Goal: Information Seeking & Learning: Check status

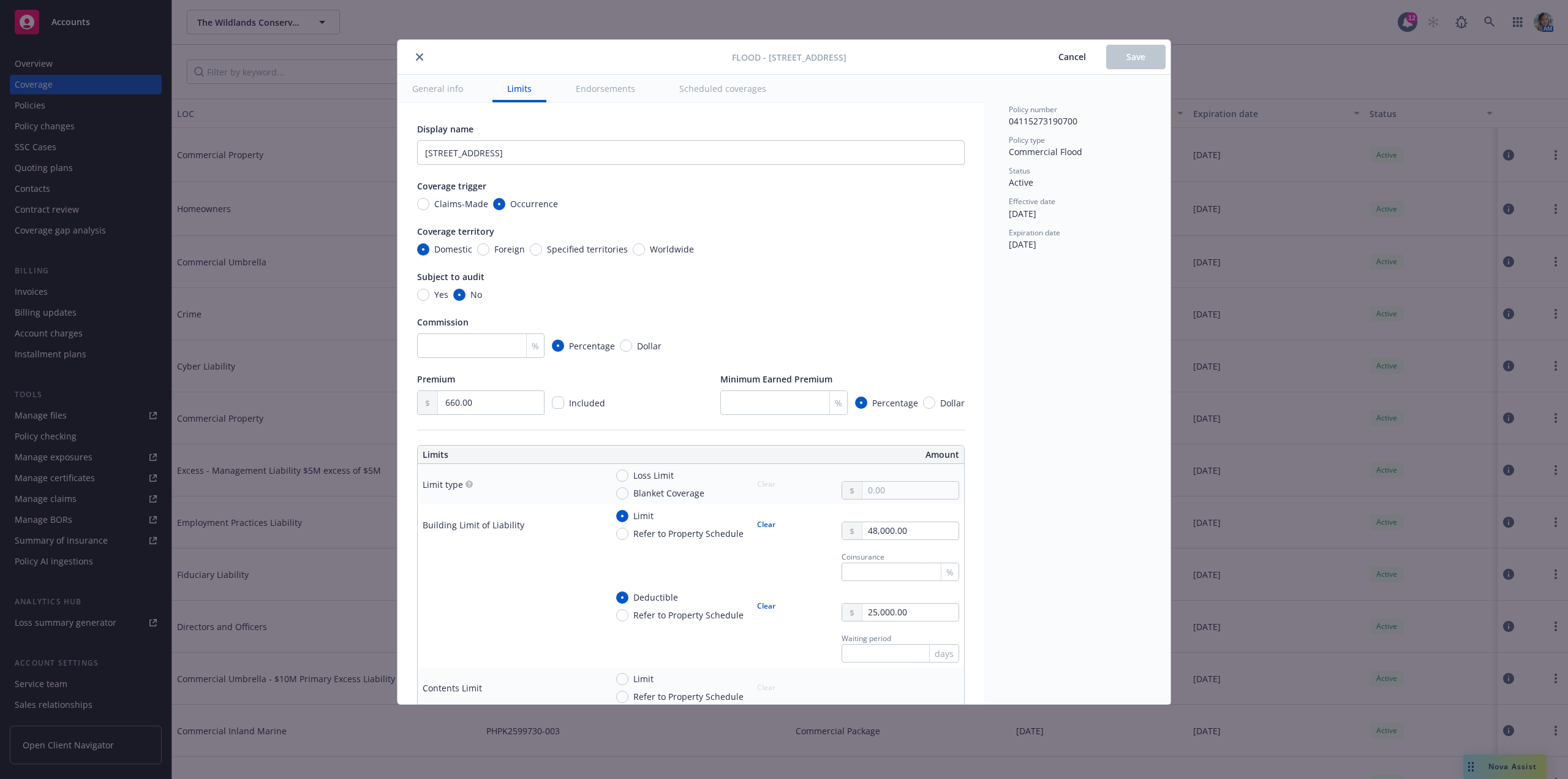
click at [447, 96] on button "General info" at bounding box center [437, 88] width 80 height 27
click at [447, 95] on button "General info" at bounding box center [437, 88] width 80 height 27
click at [448, 90] on button "General info" at bounding box center [437, 88] width 80 height 27
click at [533, 95] on button "Limits" at bounding box center [519, 88] width 54 height 27
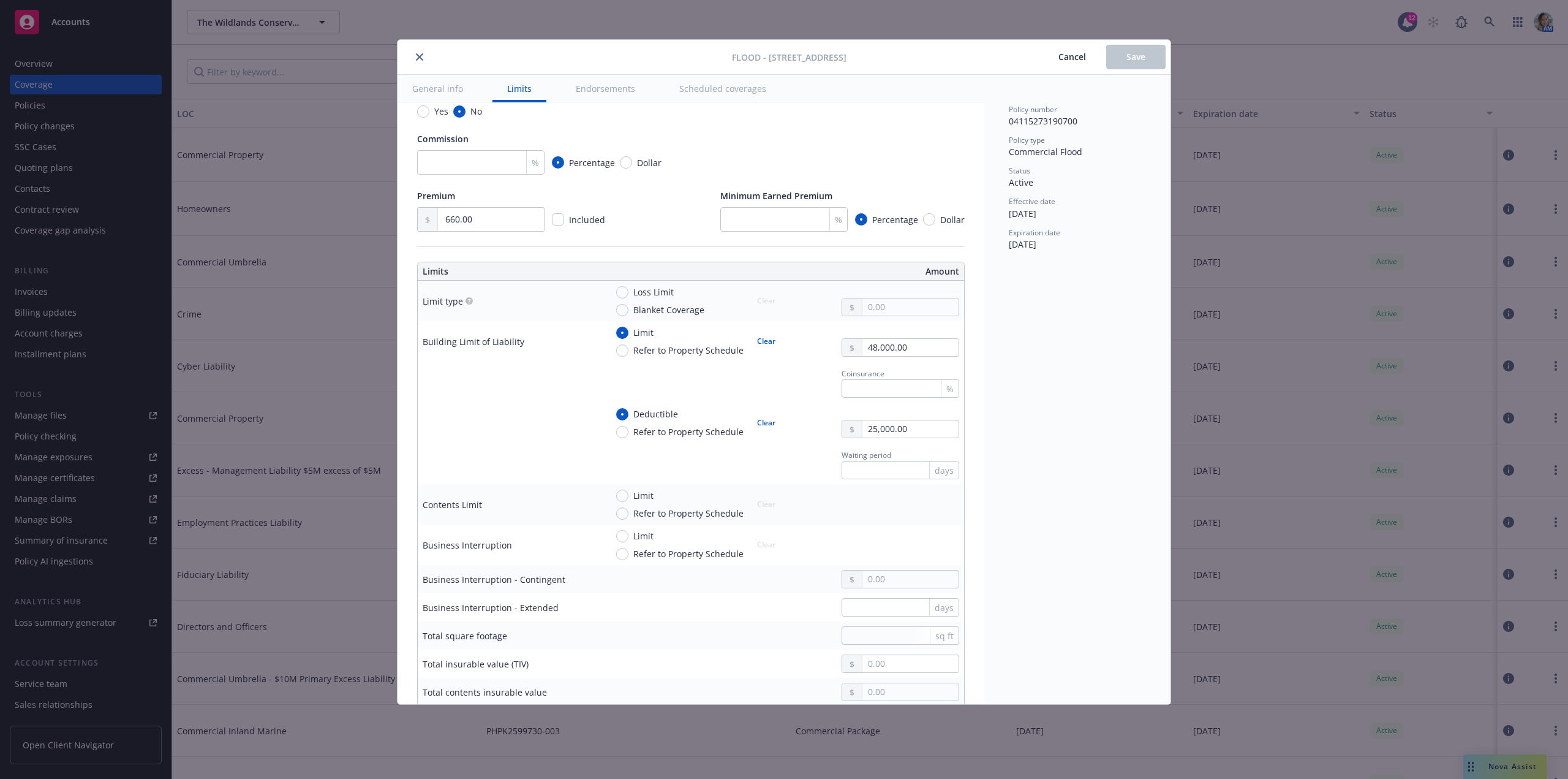
click at [608, 94] on button "Endorsements" at bounding box center [605, 88] width 89 height 27
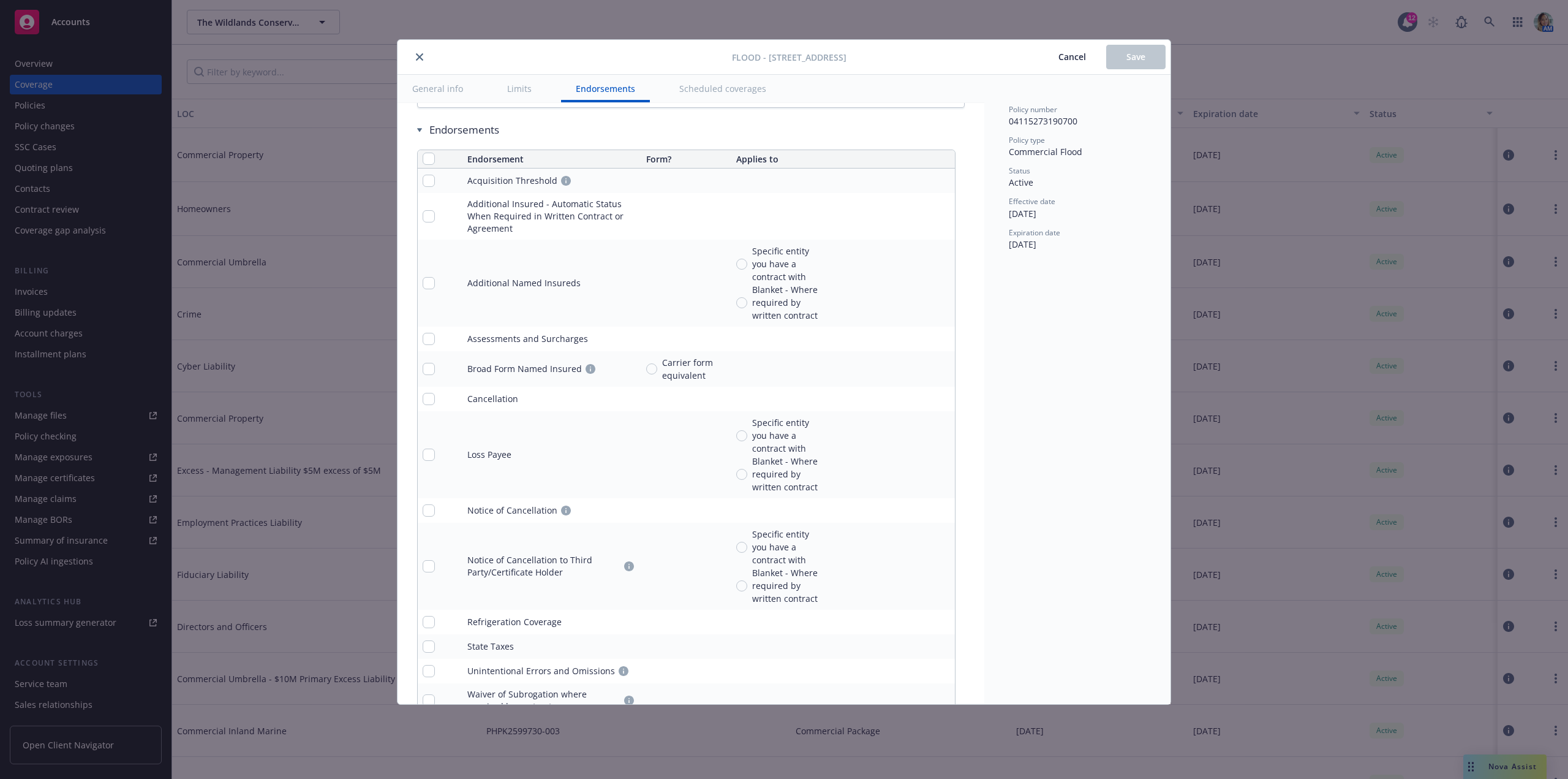
click at [730, 91] on button "Scheduled coverages" at bounding box center [723, 88] width 117 height 27
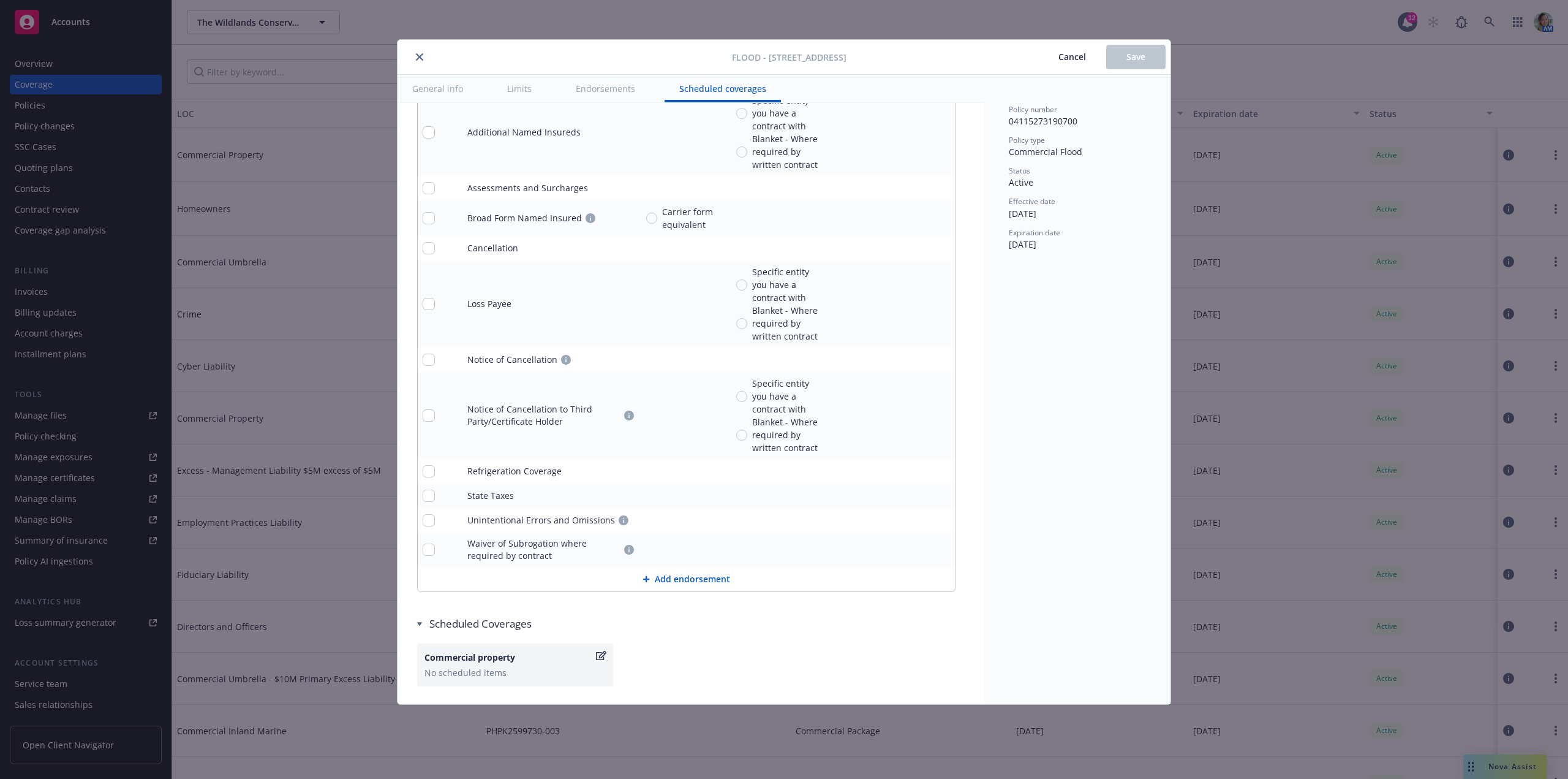
scroll to position [1217, 0]
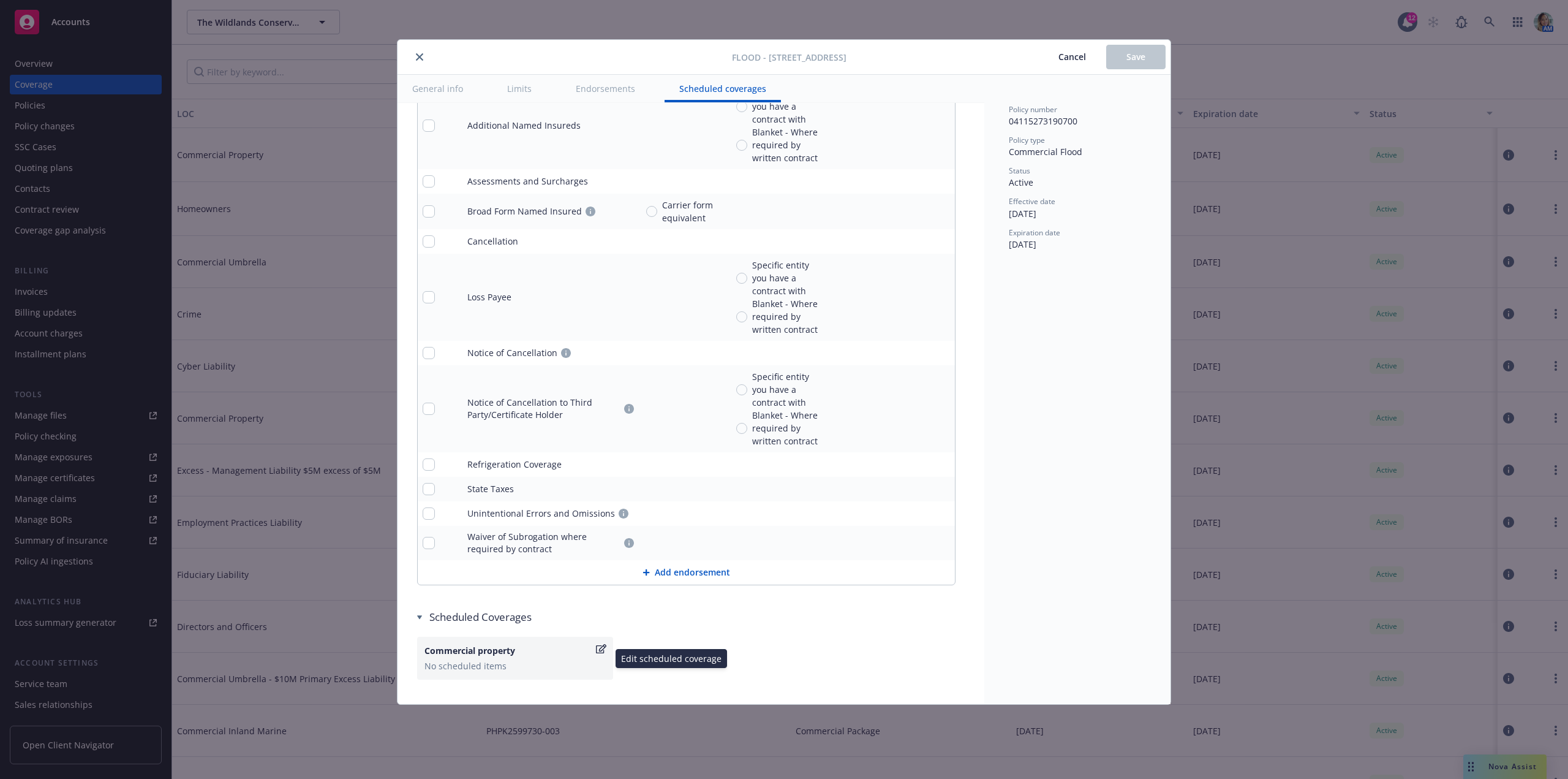
click at [603, 648] on icon "button" at bounding box center [601, 649] width 11 height 10
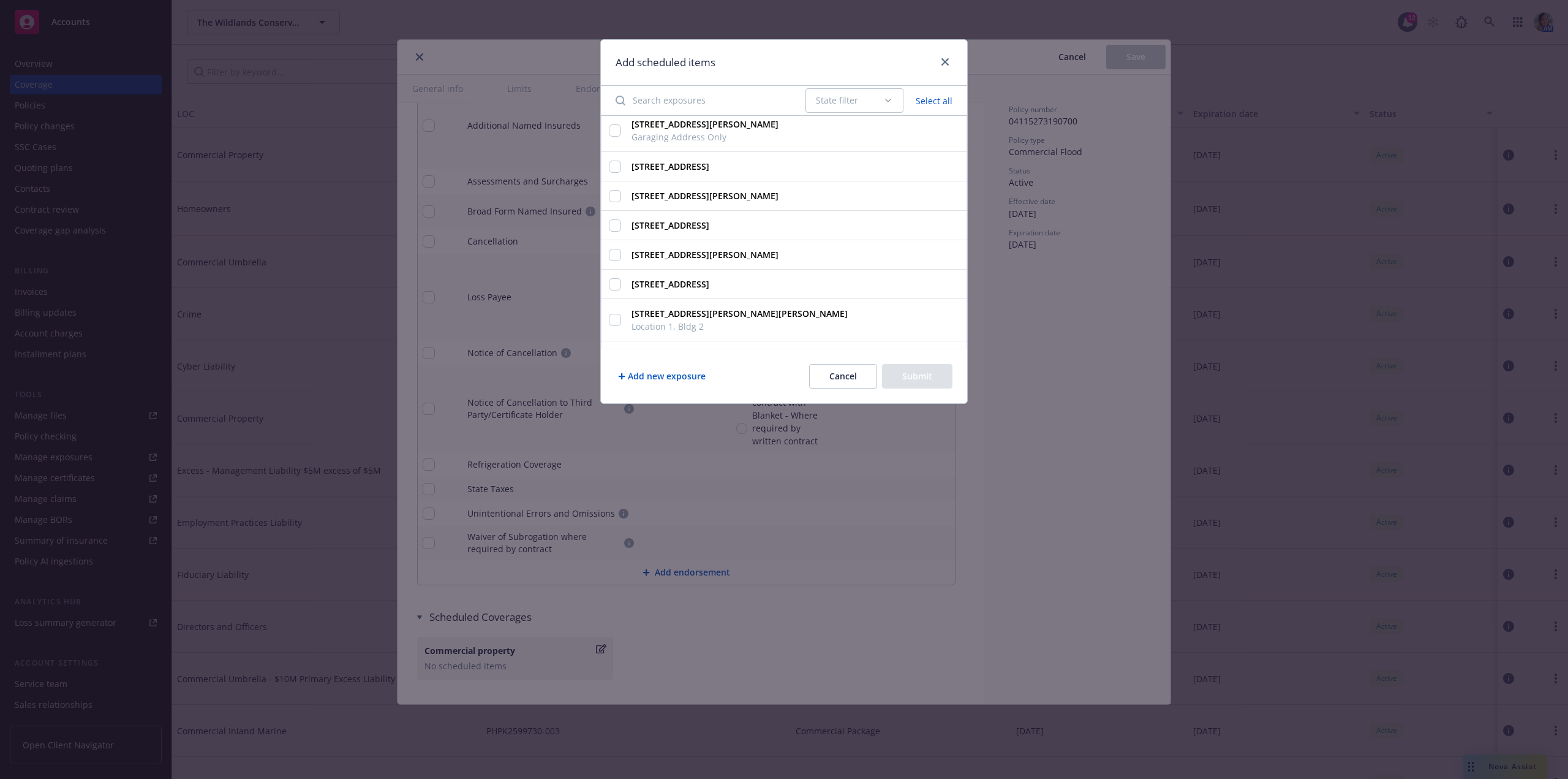
scroll to position [0, 0]
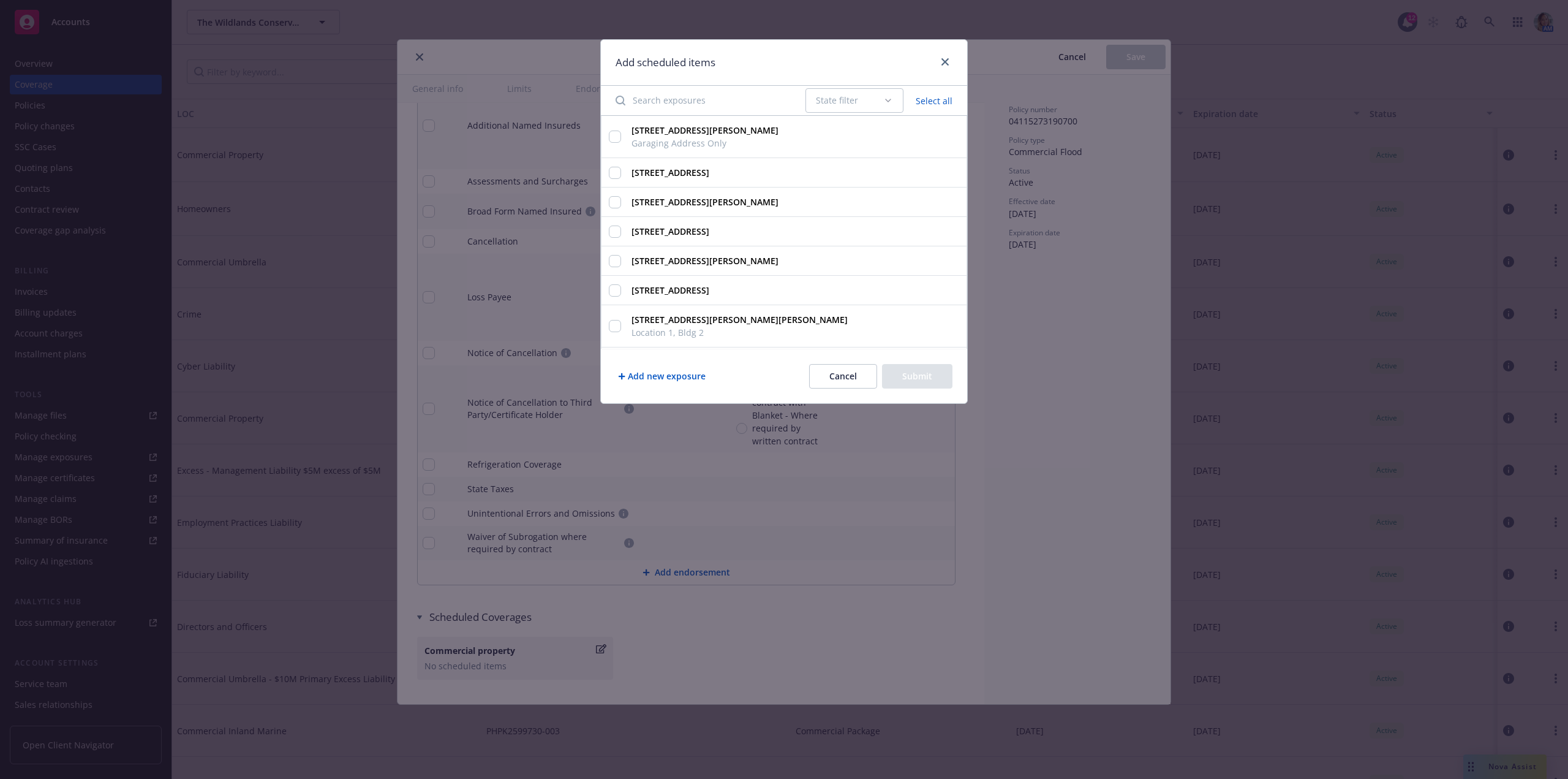
click at [902, 497] on div "Add scheduled items State filter Select all 3770 Eel Rock Road, Myers Flat, CA,…" at bounding box center [784, 390] width 1568 height 779
click at [851, 384] on button "Cancel" at bounding box center [842, 376] width 68 height 25
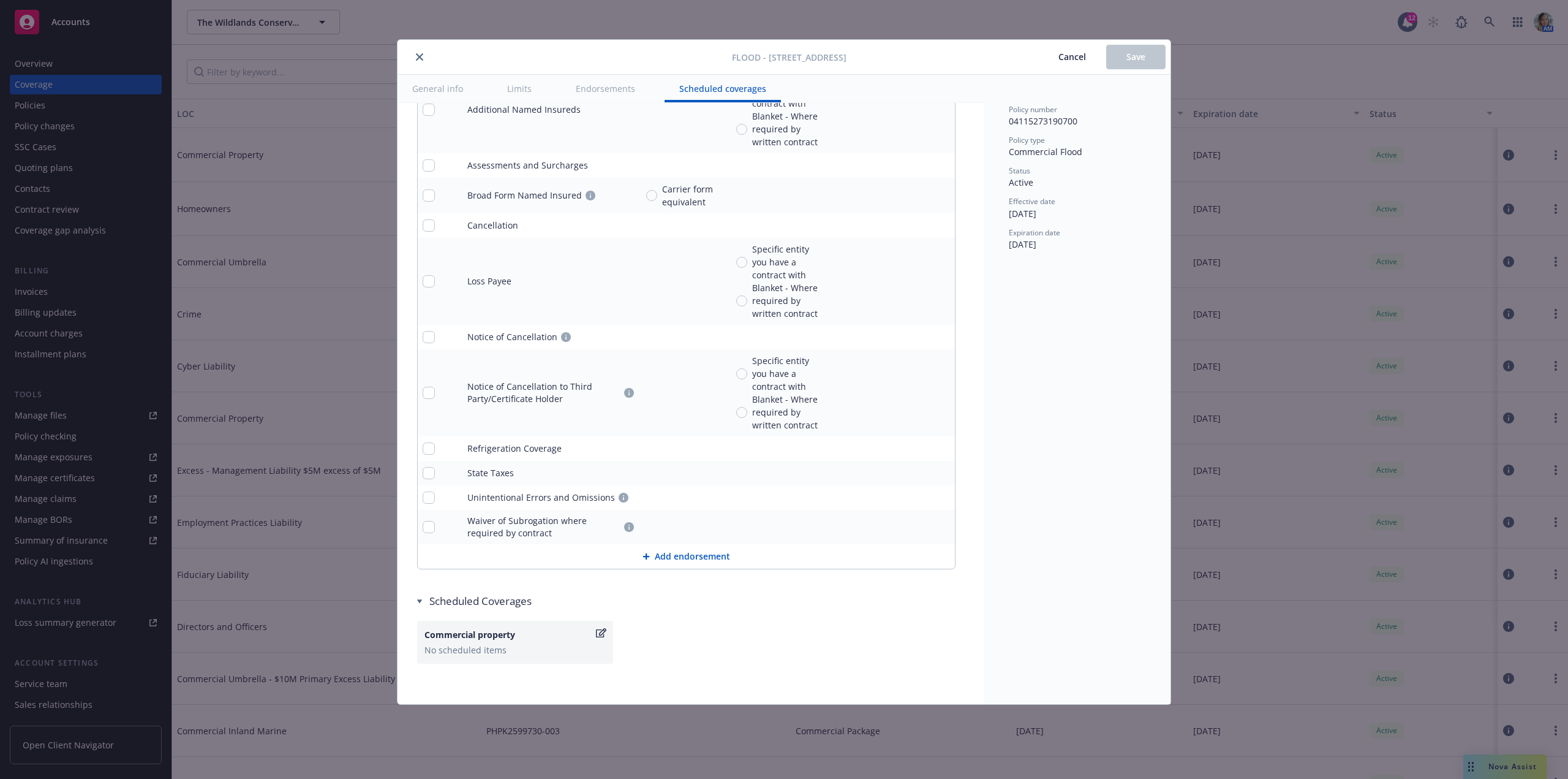
scroll to position [1236, 0]
click at [597, 627] on icon "button" at bounding box center [601, 629] width 11 height 9
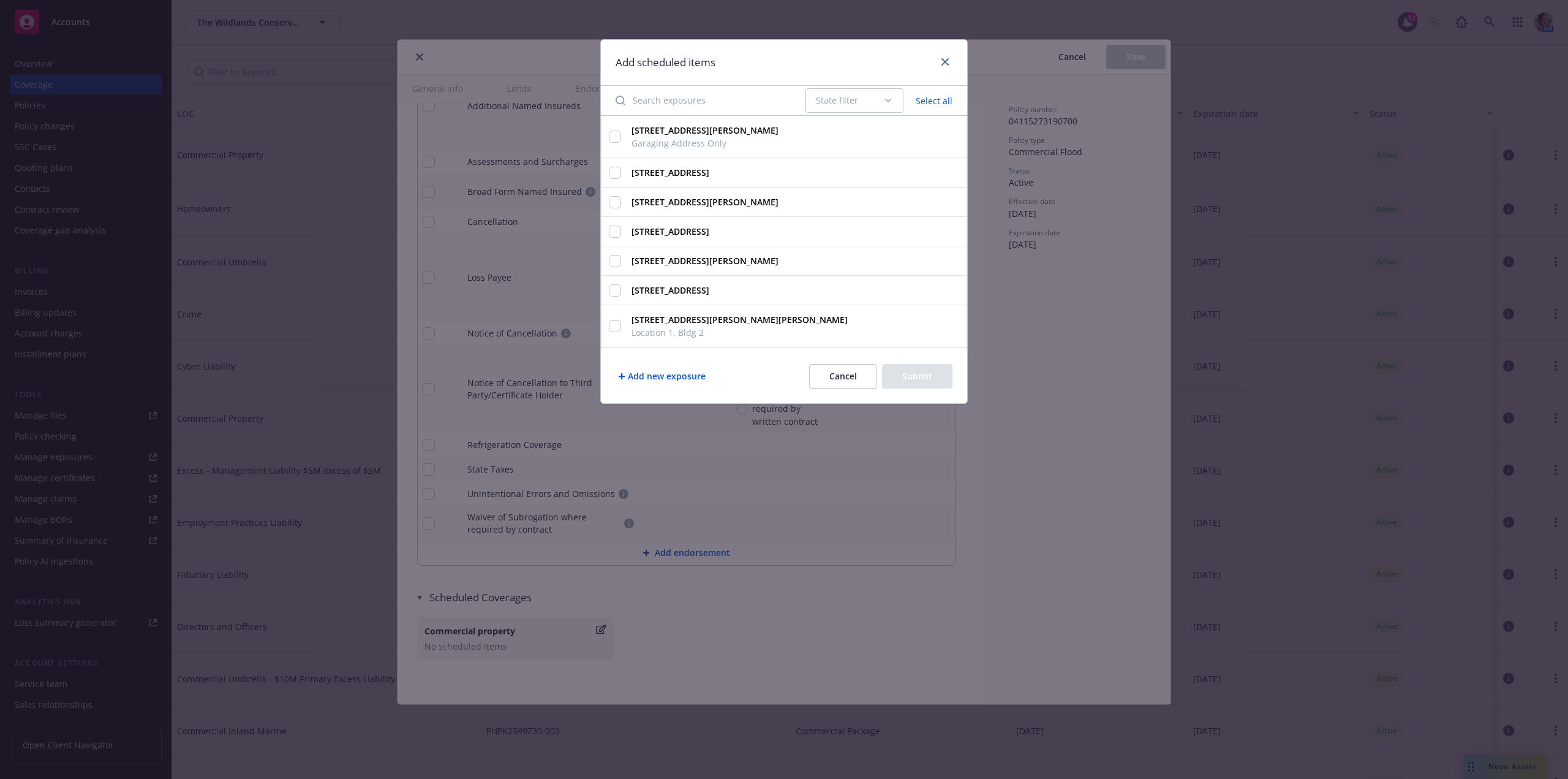
click at [690, 101] on input "Search exposures" at bounding box center [703, 100] width 190 height 25
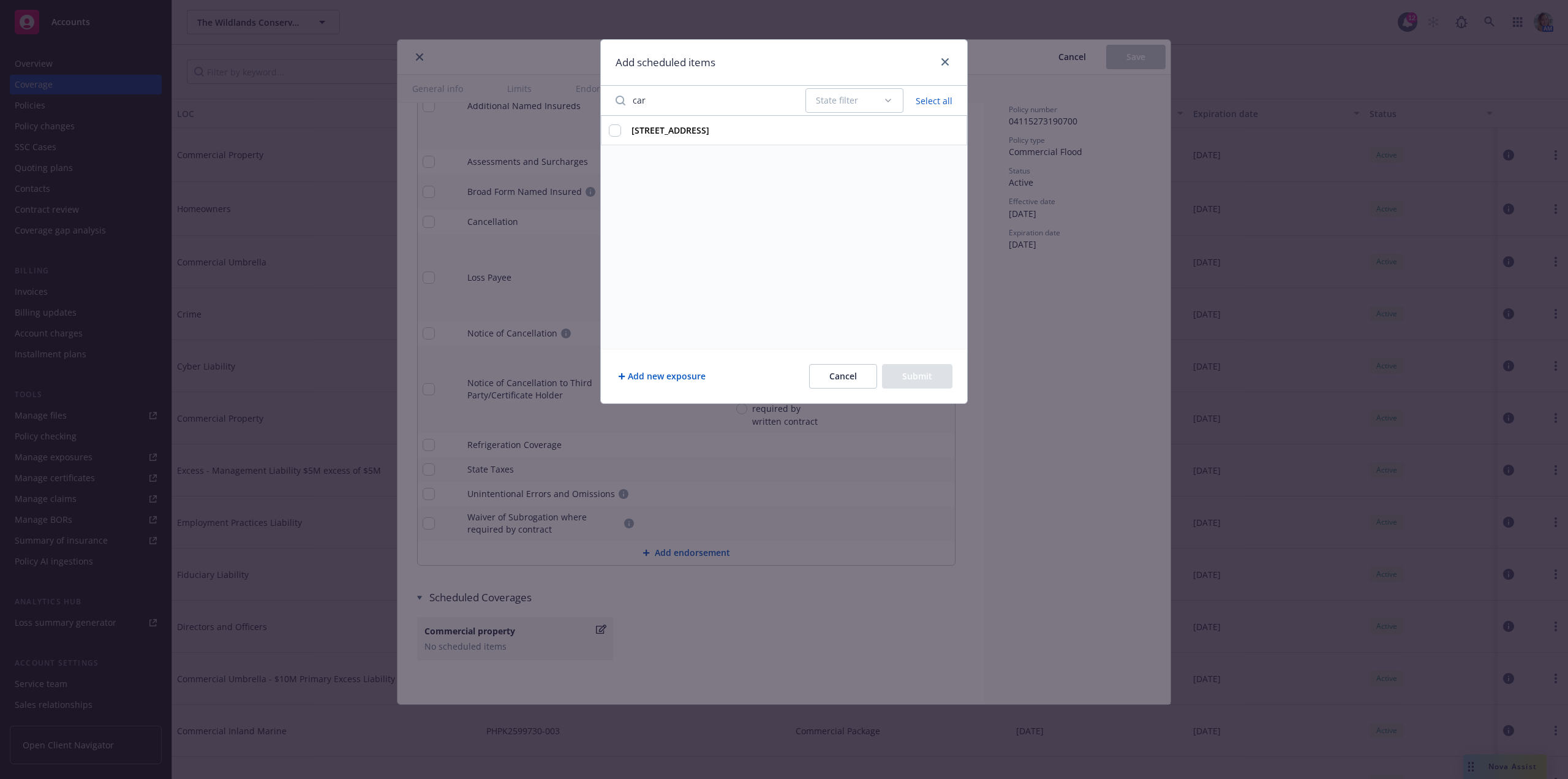
type input "car"
click at [620, 133] on input "35351 E Carmel Valley Rd, Carmel Valley, CA, 93924, USA" at bounding box center [615, 130] width 12 height 12
checkbox input "true"
click at [916, 380] on button "Submit" at bounding box center [918, 376] width 71 height 25
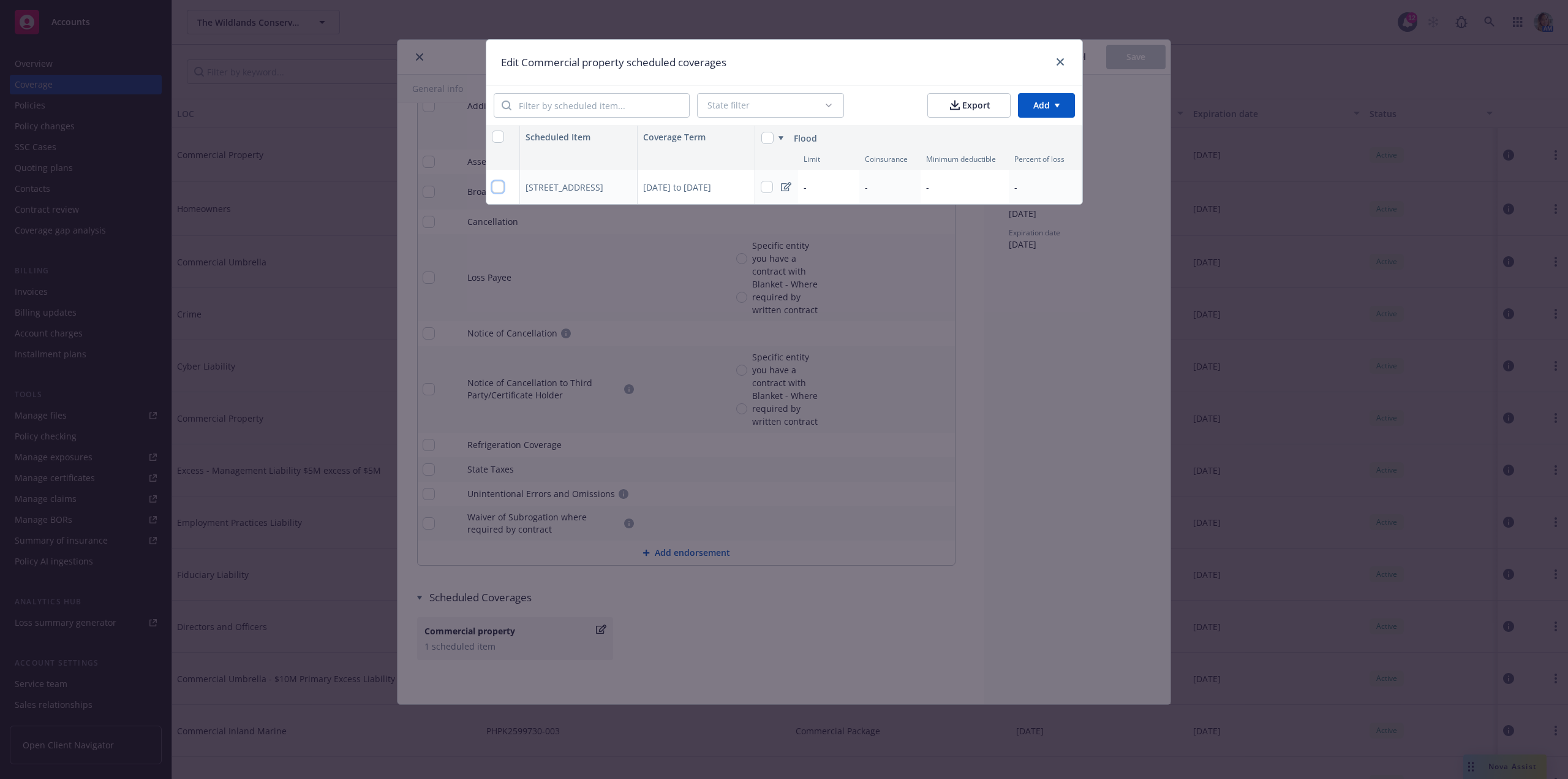
click at [500, 185] on input "checkbox" at bounding box center [498, 186] width 12 height 12
checkbox input "true"
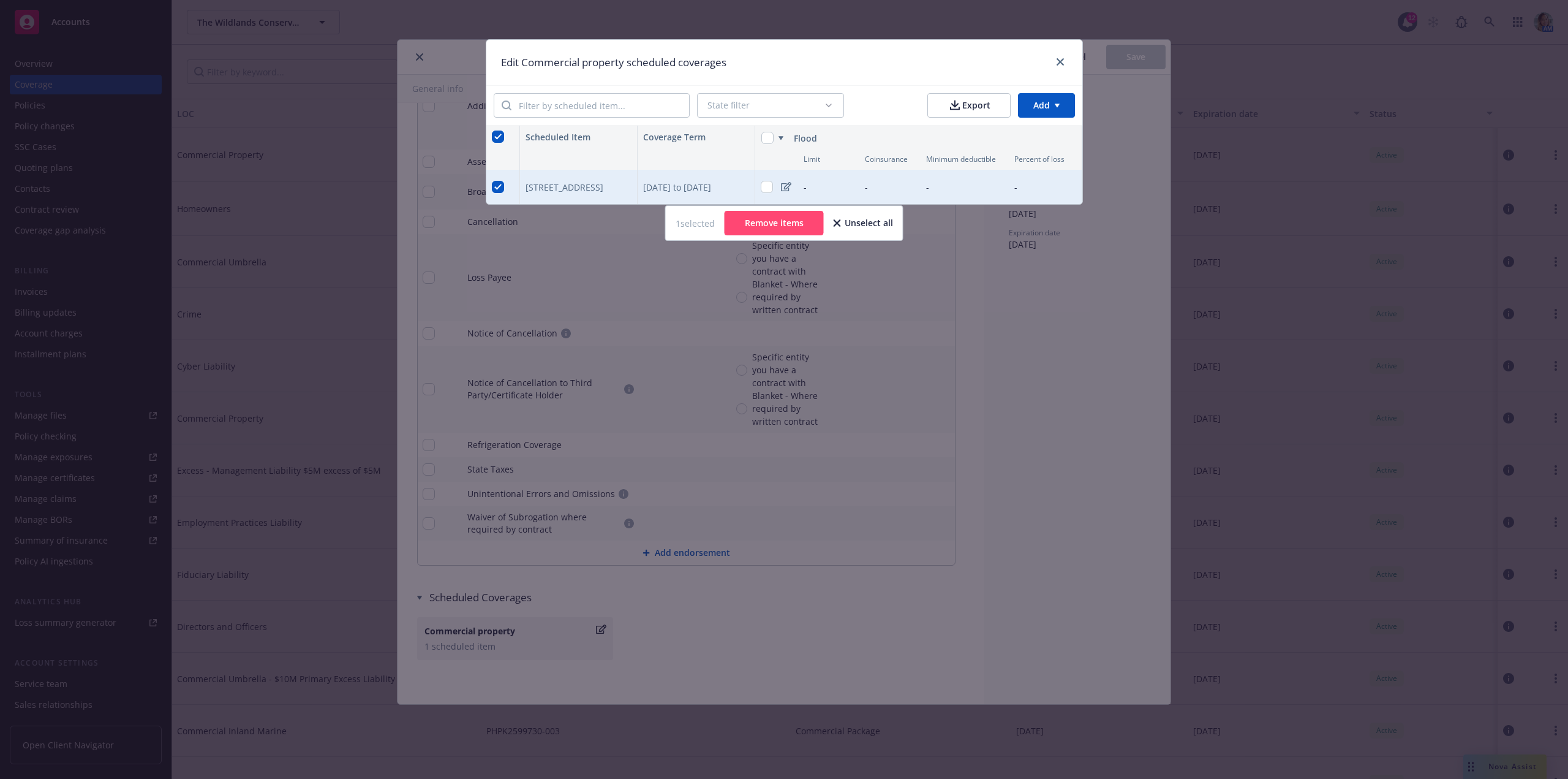
click at [1047, 102] on html "Accounts Overview Coverage Policies Policy changes SSC Cases Quoting plans Cont…" at bounding box center [784, 390] width 1568 height 779
click at [1019, 158] on div "Add coverage type" at bounding box center [1022, 153] width 107 height 21
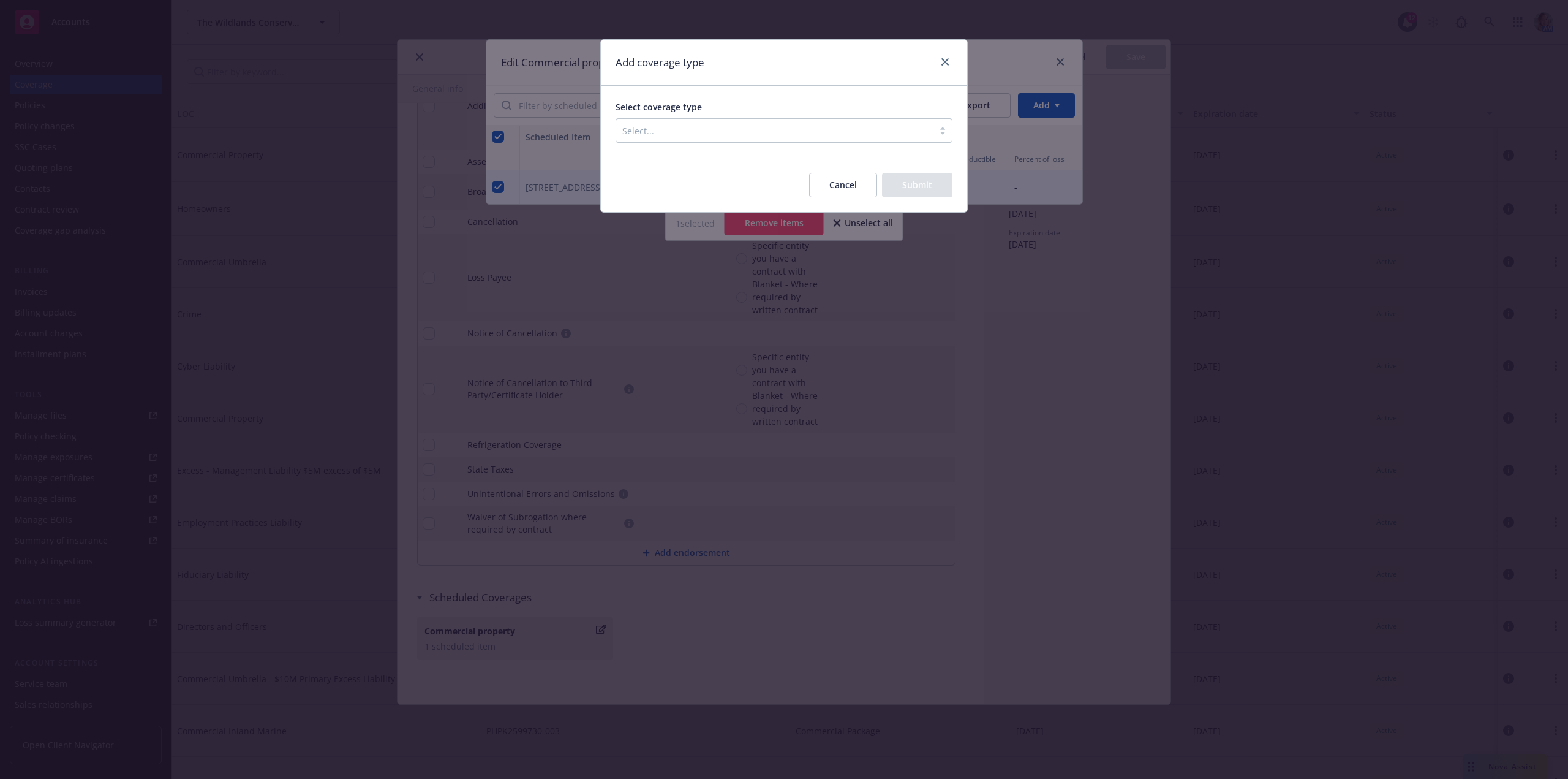
click at [734, 150] on div "Select coverage type Select..." at bounding box center [784, 121] width 367 height 72
click at [734, 143] on div "Select coverage type Select..." at bounding box center [784, 121] width 367 height 72
click at [740, 133] on div at bounding box center [775, 130] width 305 height 15
click at [748, 128] on div at bounding box center [754, 130] width 264 height 15
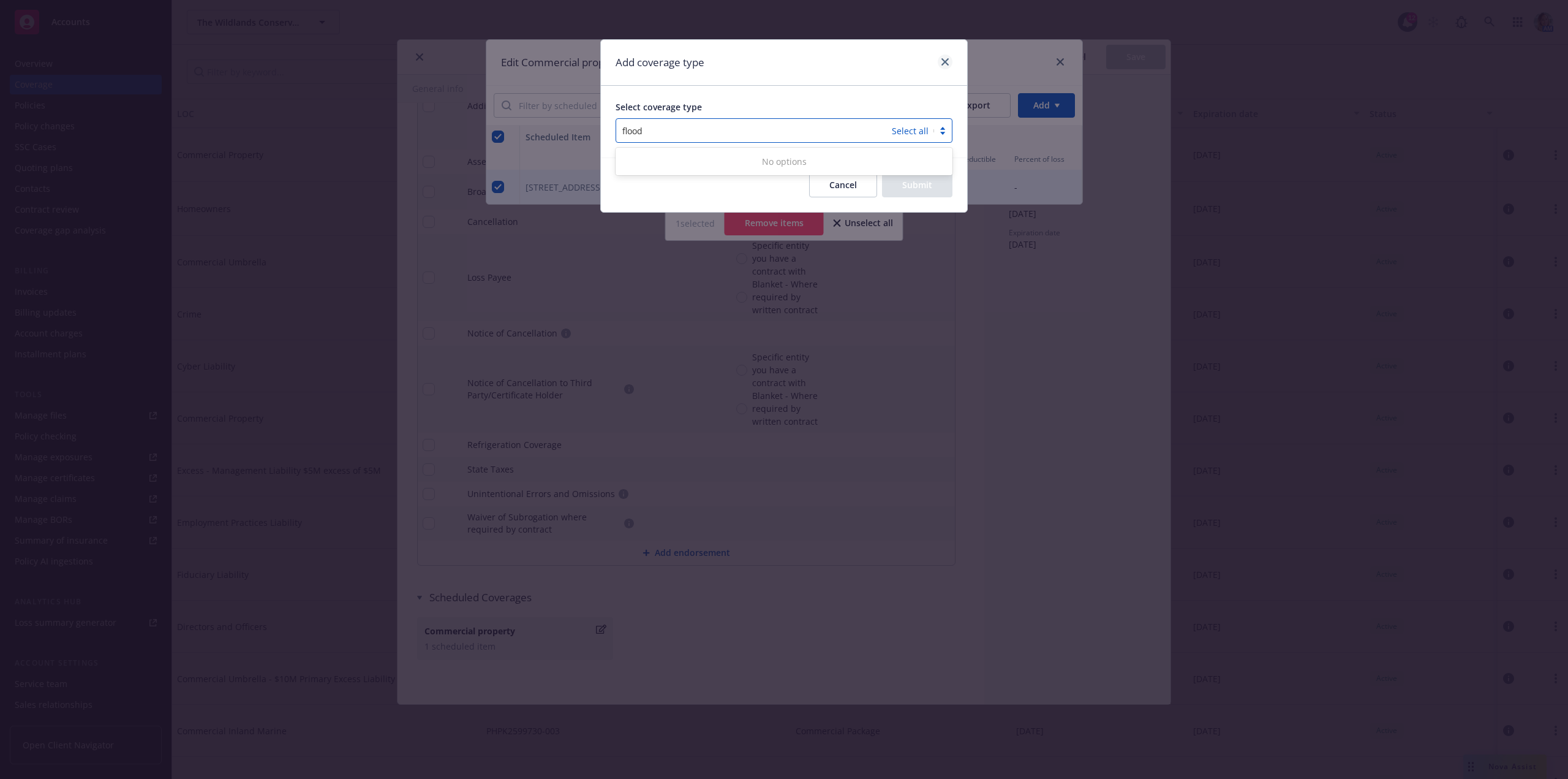
type input "flood"
click at [944, 68] on link "close" at bounding box center [945, 62] width 15 height 15
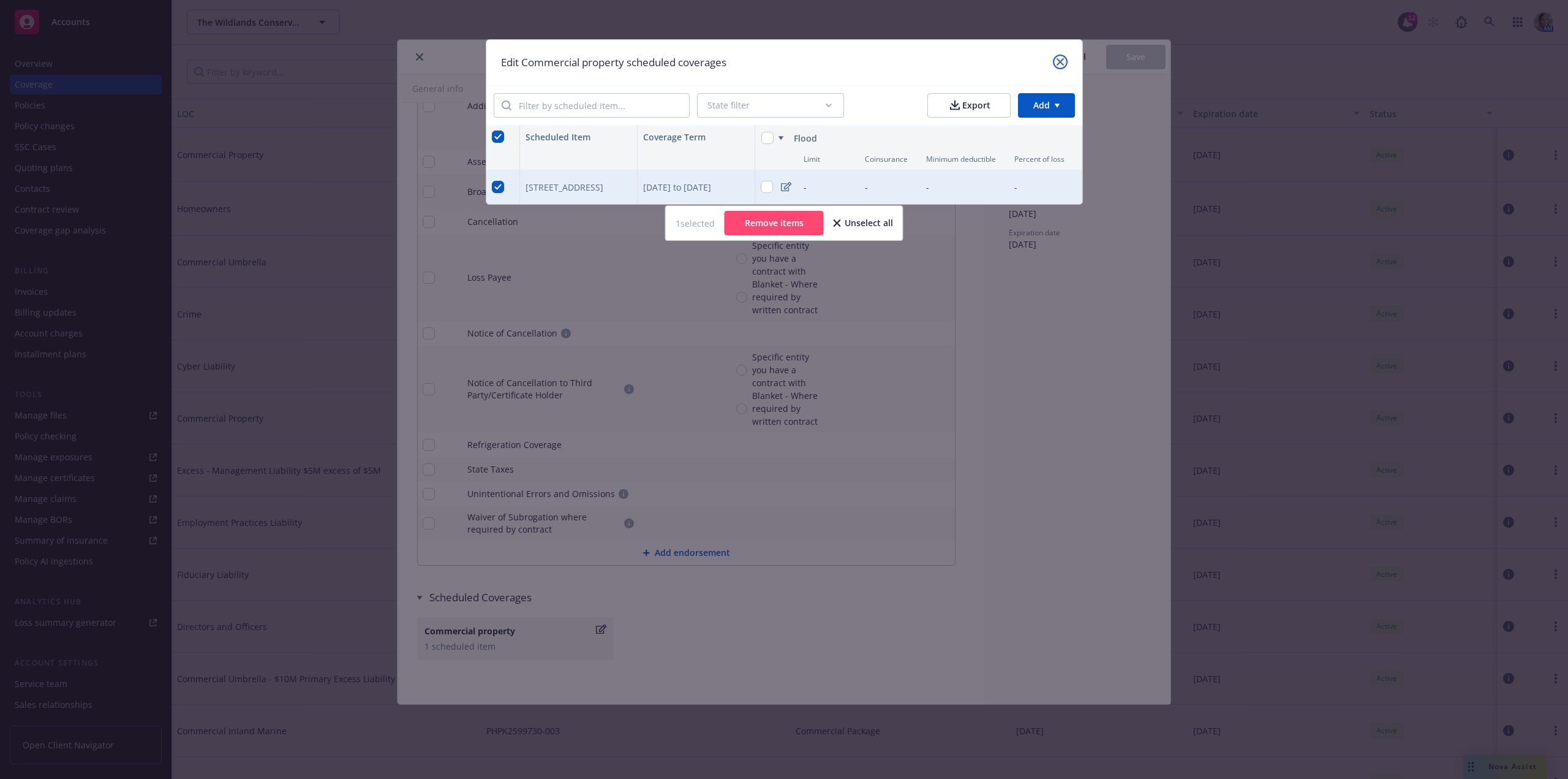
click at [1062, 60] on icon "close" at bounding box center [1060, 61] width 7 height 7
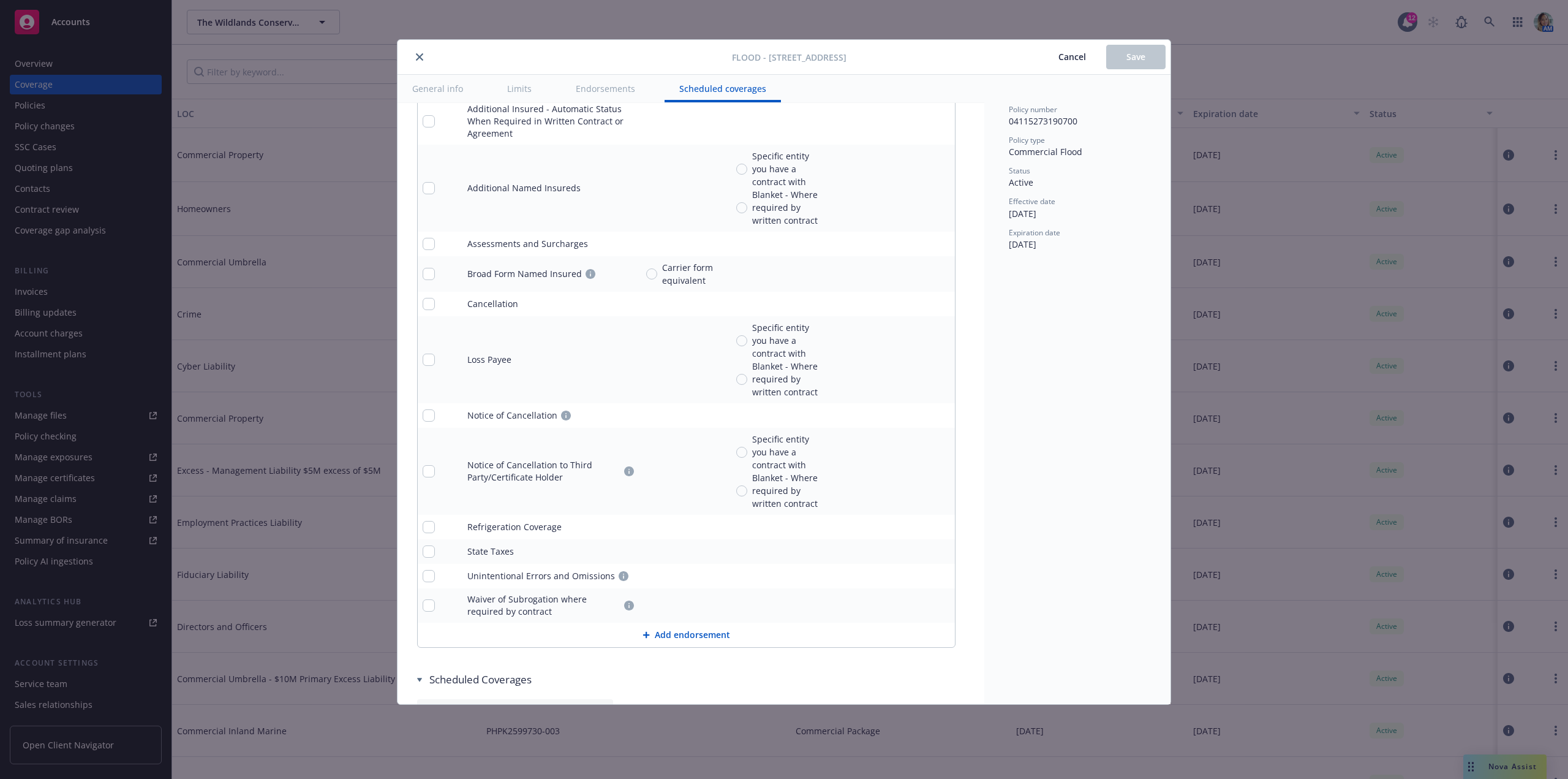
scroll to position [1053, 0]
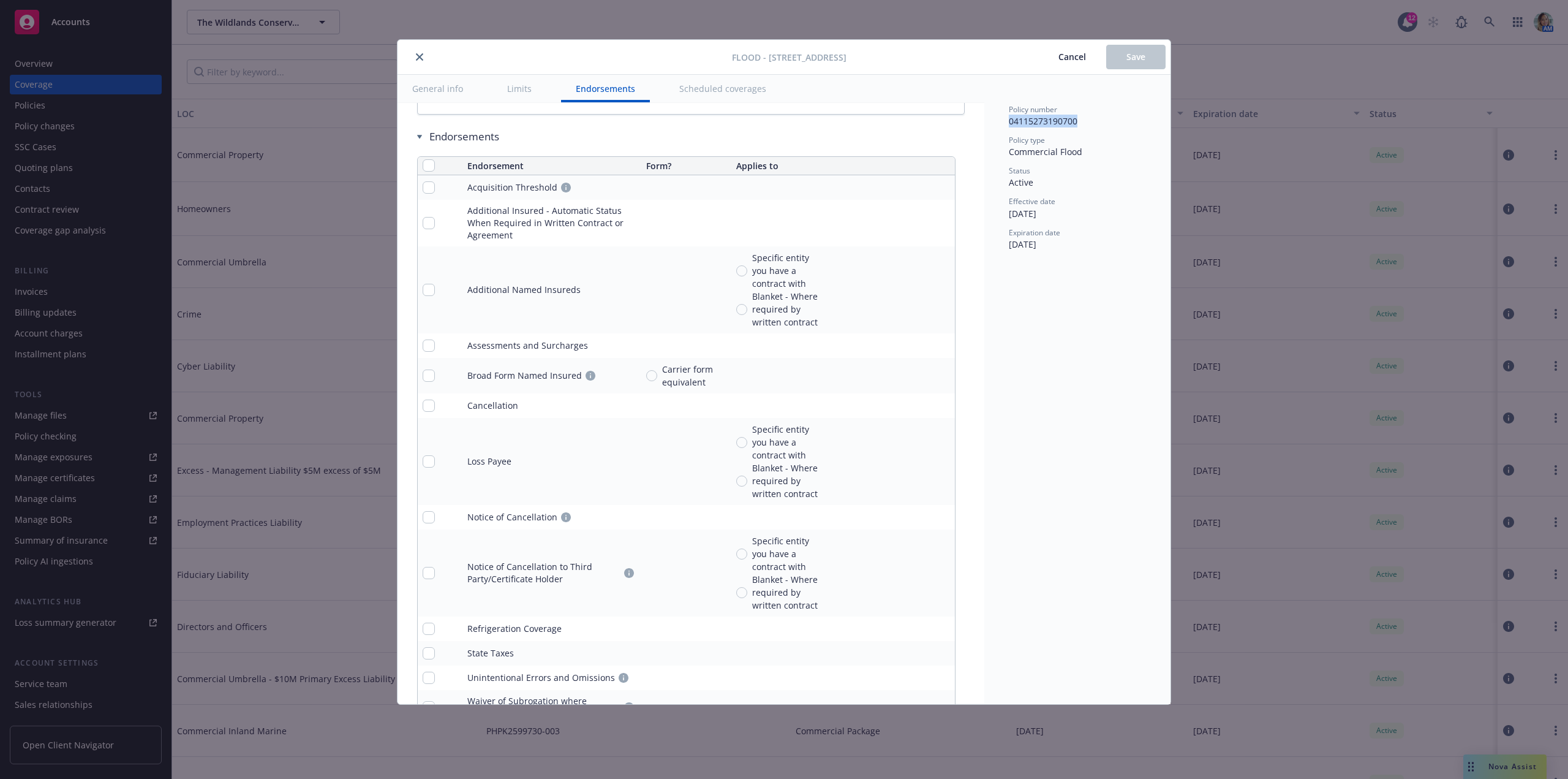
drag, startPoint x: 1003, startPoint y: 127, endPoint x: 1094, endPoint y: 130, distance: 91.0
click at [1101, 127] on div "Policy number 04115273190700 Policy type Commercial Flood Status Active Effecti…" at bounding box center [1078, 390] width 186 height 630
copy span "04115273190700"
click at [417, 58] on icon "close" at bounding box center [419, 56] width 7 height 7
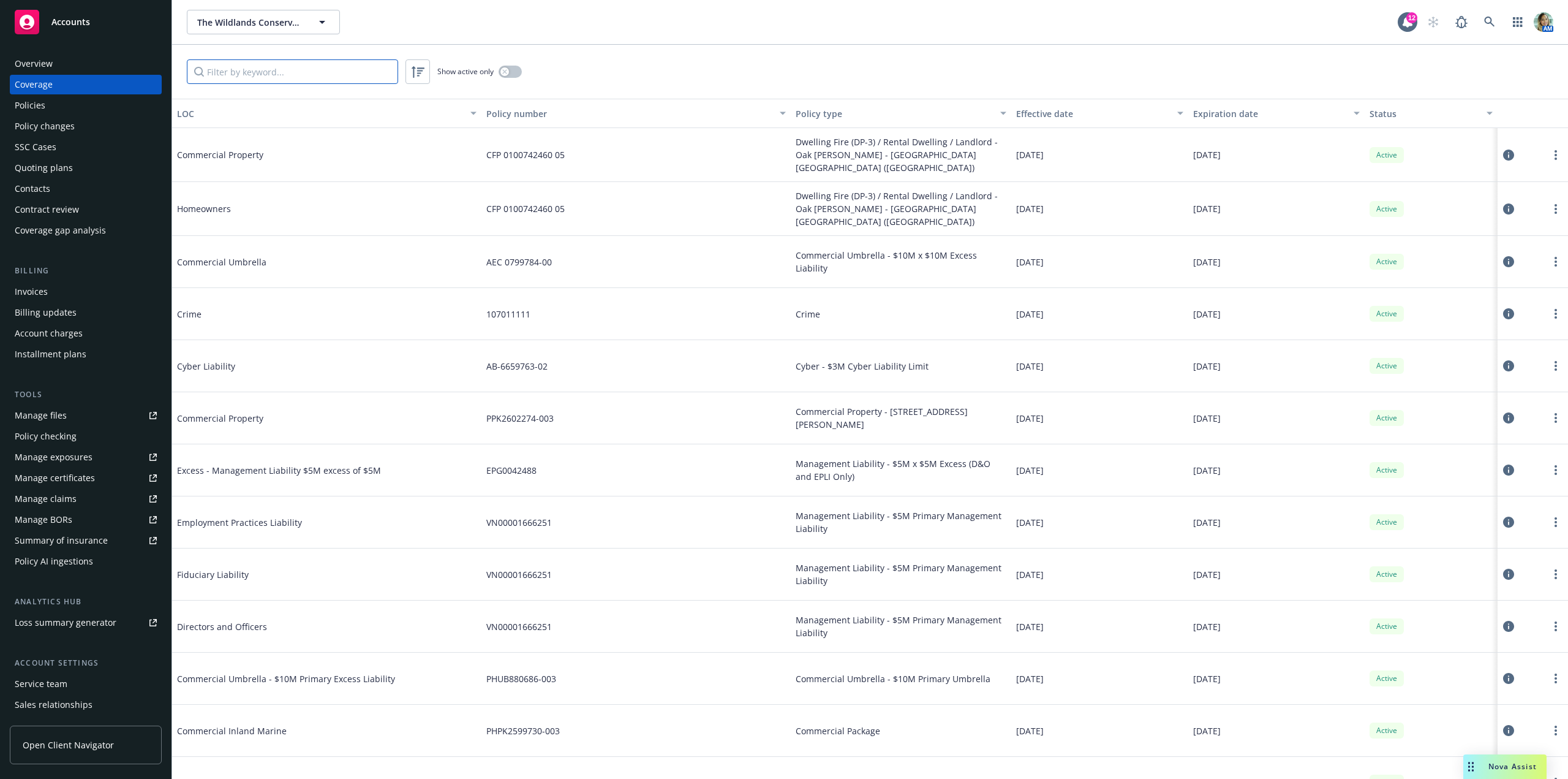
click at [275, 78] on input "Filter by keyword..." at bounding box center [293, 72] width 212 height 25
paste input "04115273190700"
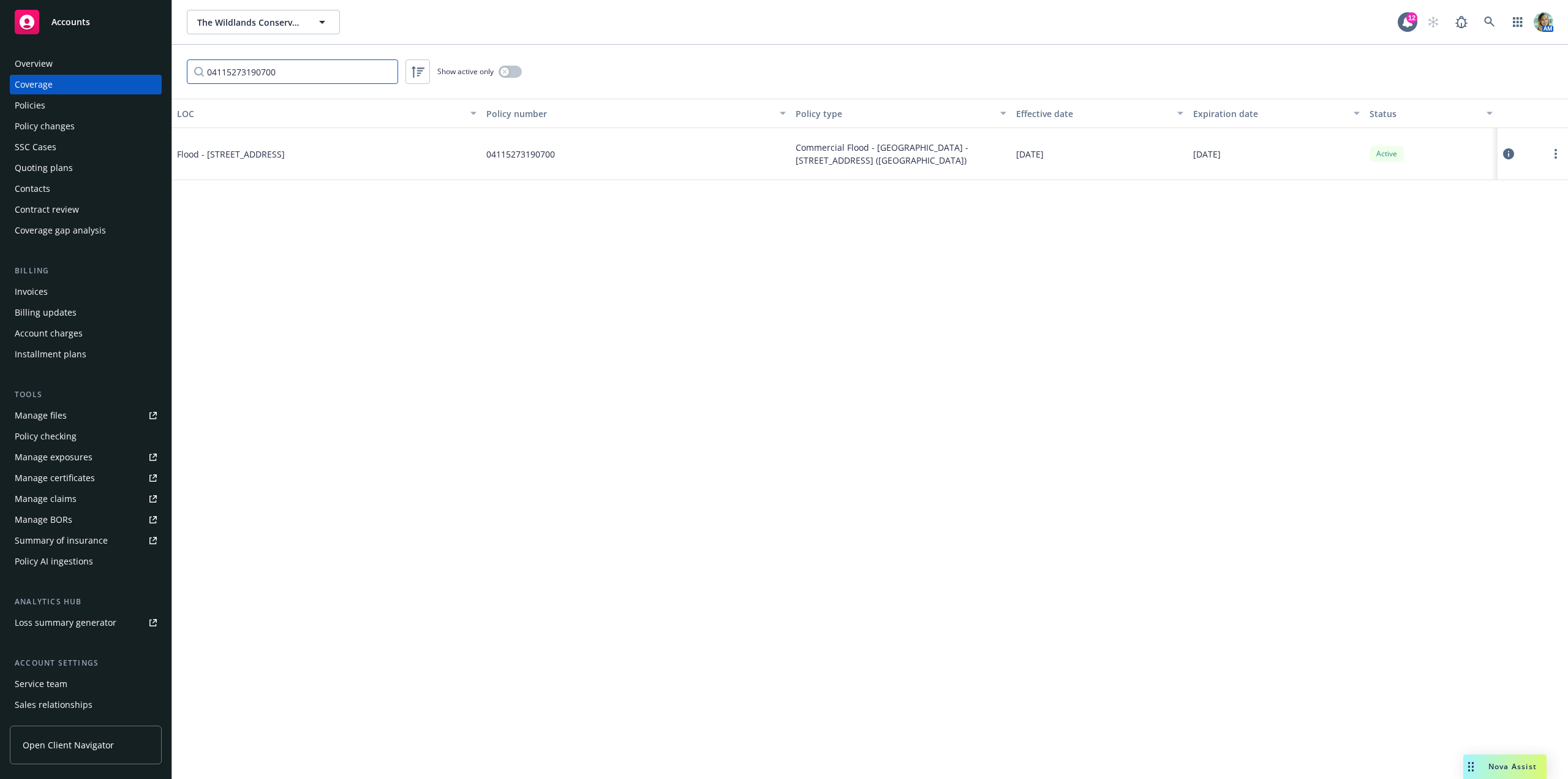
type input "04115273190700"
click at [1514, 161] on button at bounding box center [1509, 153] width 12 height 25
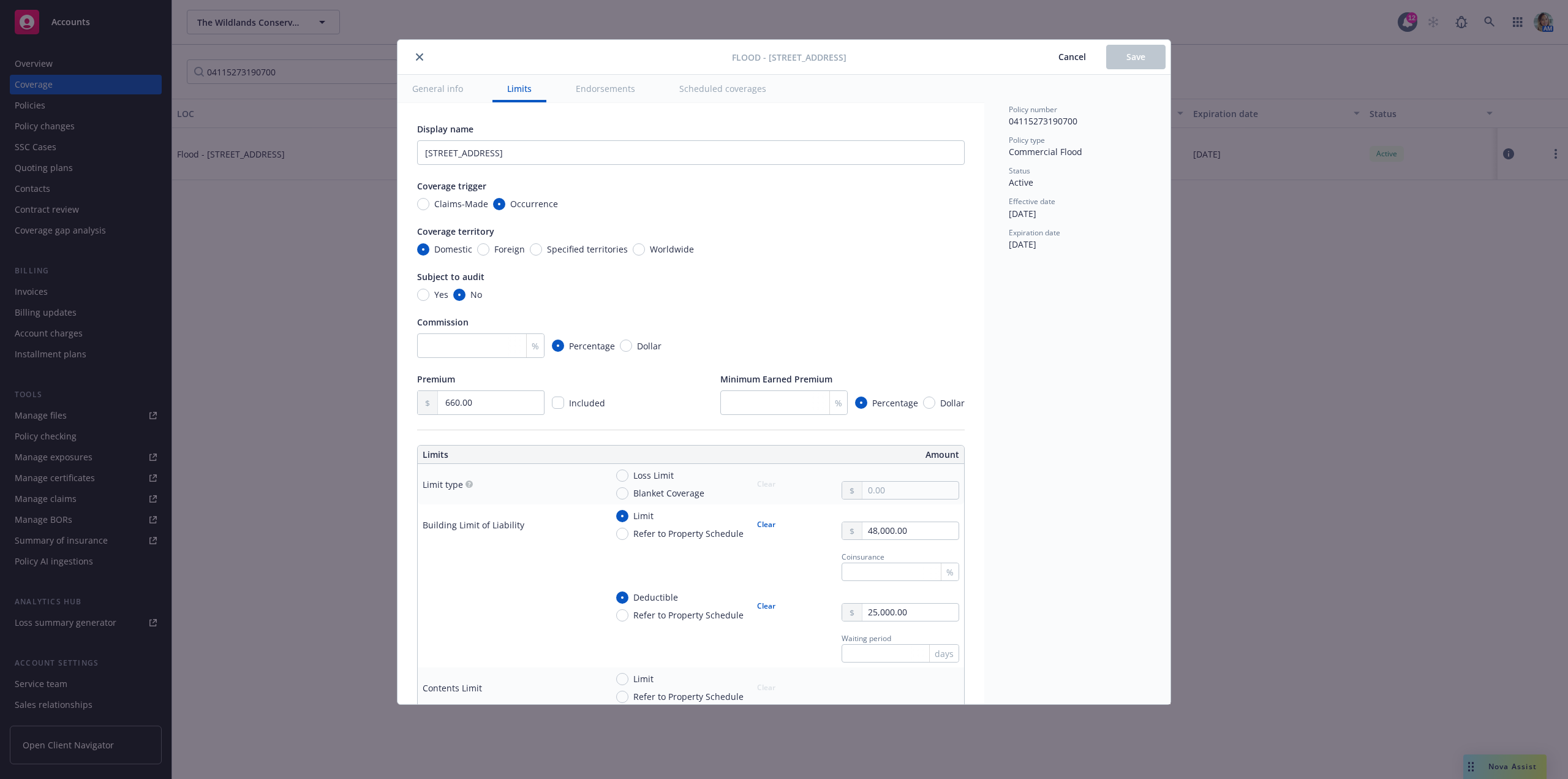
click at [1085, 60] on span "Cancel" at bounding box center [1073, 57] width 27 height 12
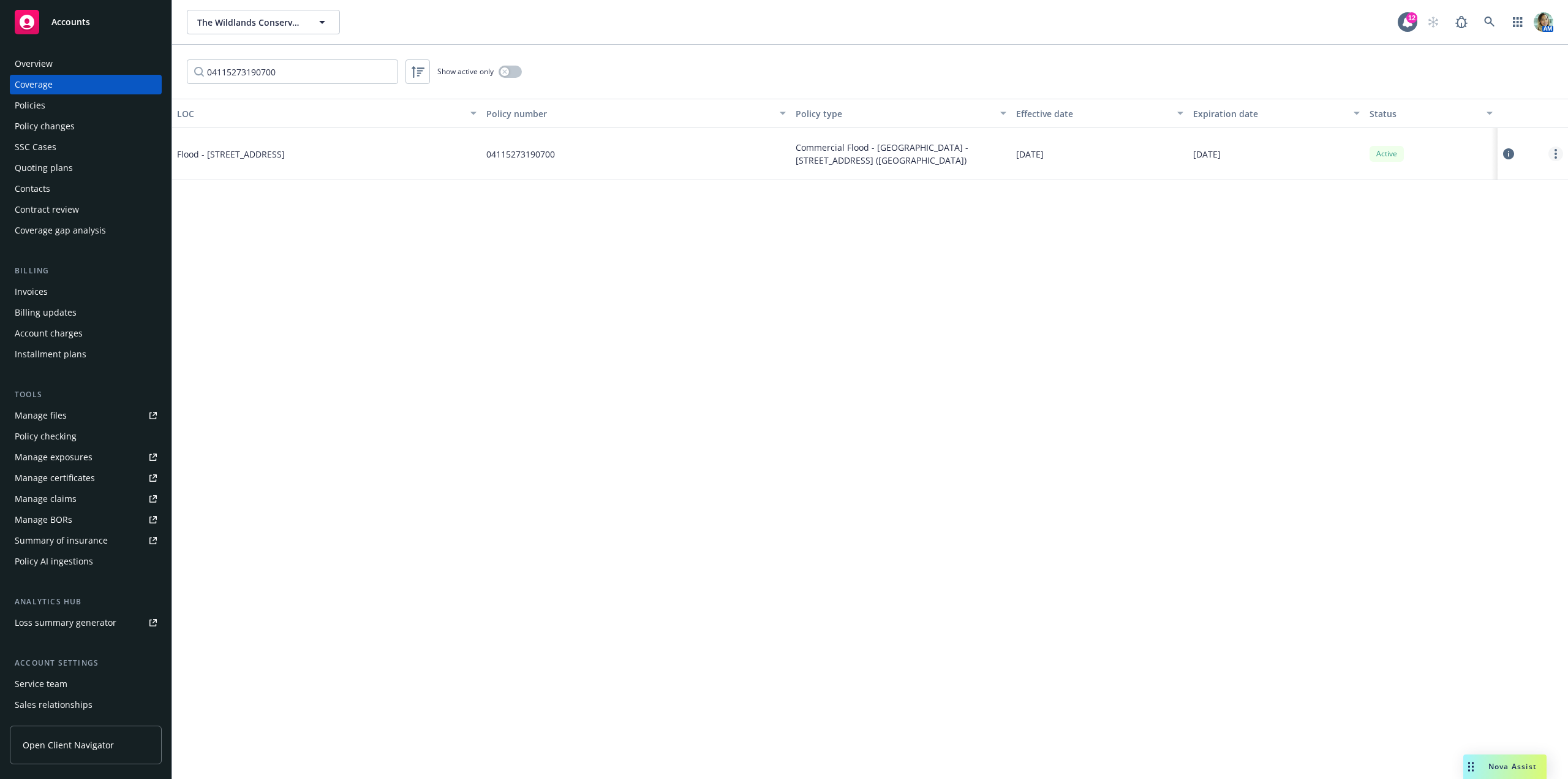
click at [1552, 155] on link "more" at bounding box center [1555, 153] width 15 height 15
click at [1480, 178] on link "Edit coverage" at bounding box center [1482, 180] width 161 height 25
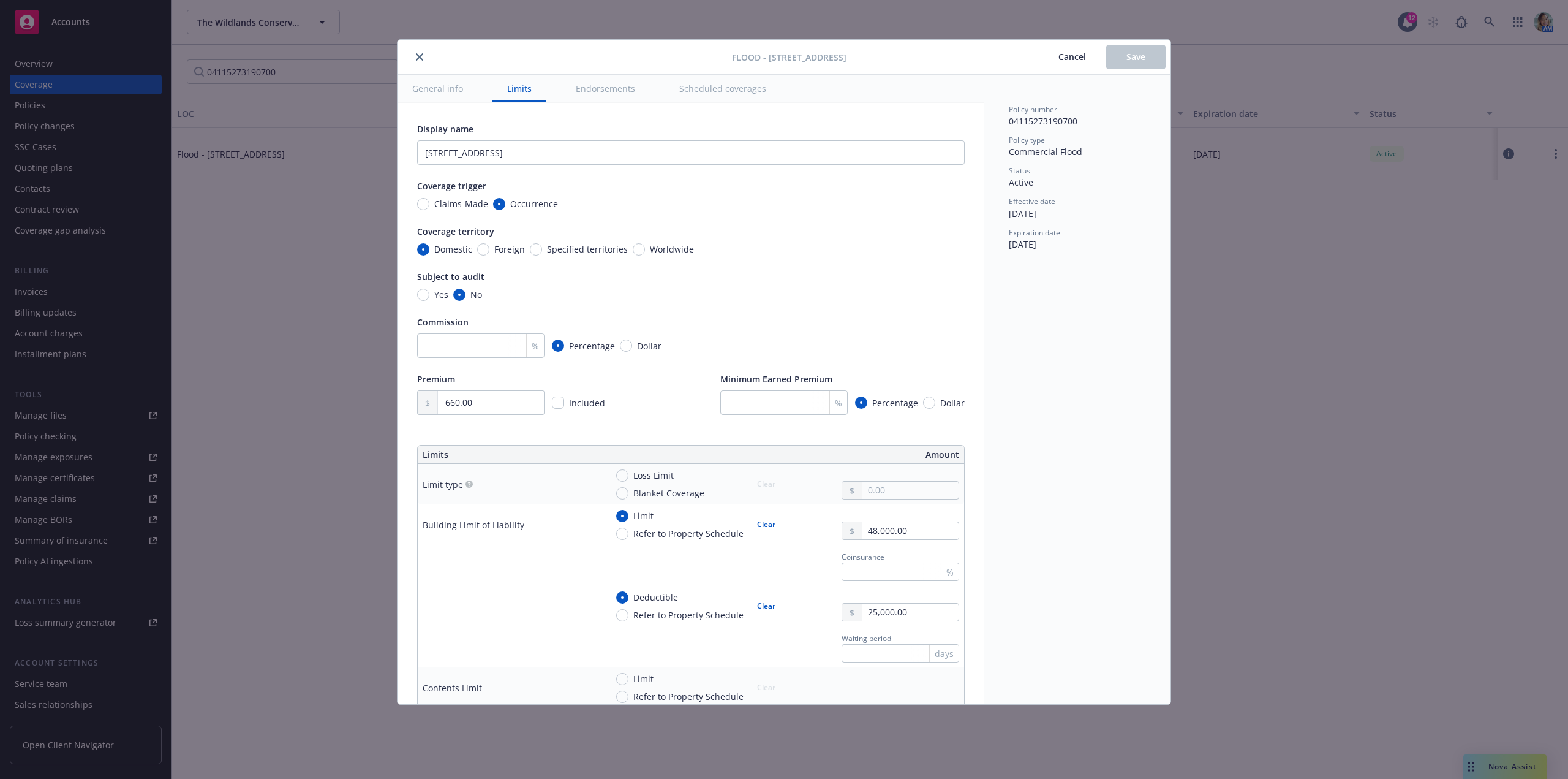
click at [417, 53] on icon "close" at bounding box center [419, 56] width 7 height 7
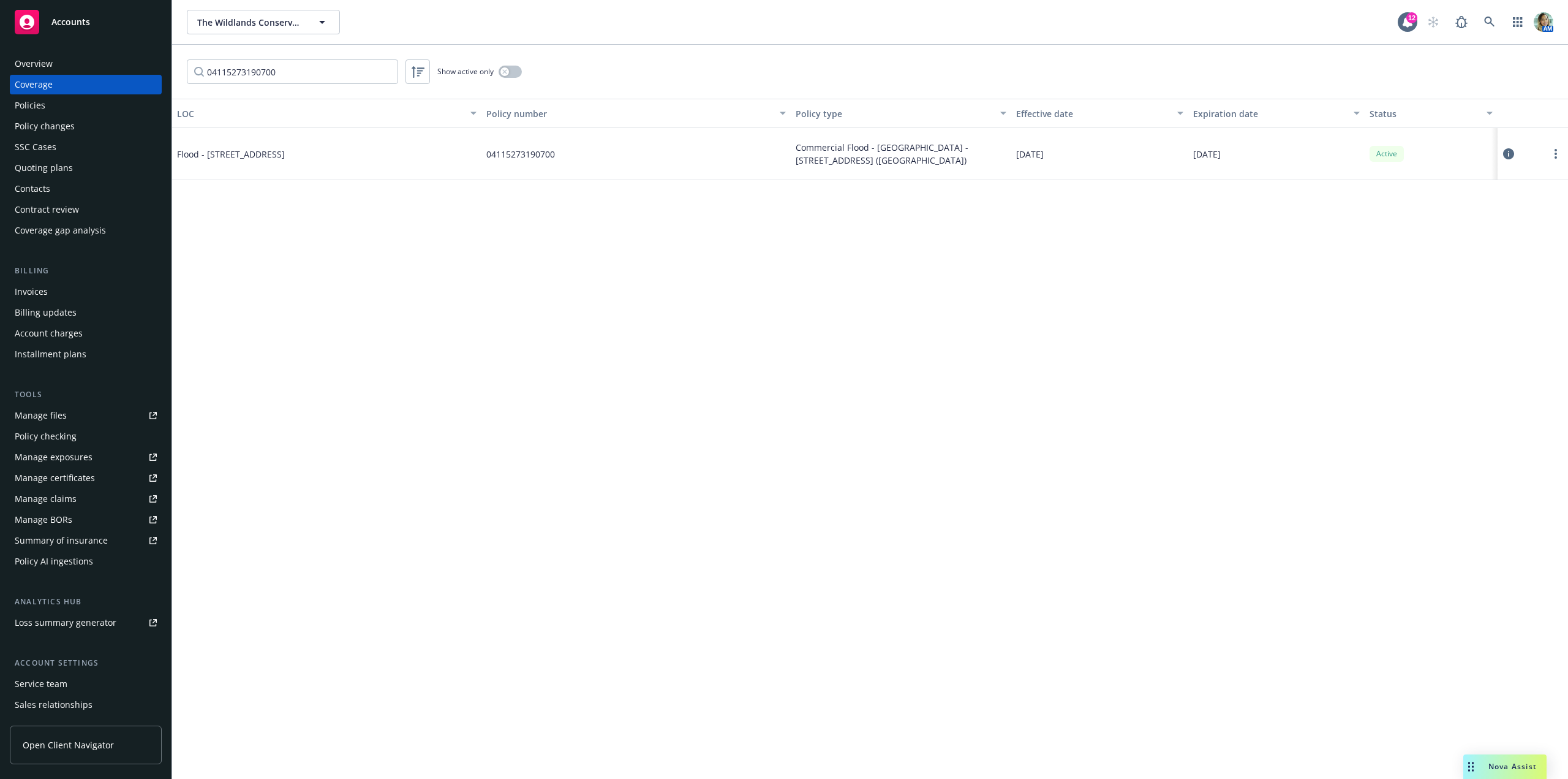
click at [208, 152] on span "Flood - 35351 EAST CARMEL VALLEY ROAD, BUNKHOUSE, CARMEL VALLEY CA 93924" at bounding box center [269, 154] width 183 height 13
click at [225, 148] on span "Flood - 35351 EAST CARMEL VALLEY ROAD, BUNKHOUSE, CARMEL VALLEY CA 93924" at bounding box center [269, 154] width 183 height 13
click at [1550, 160] on div at bounding box center [1534, 153] width 61 height 25
click at [1553, 158] on link "more" at bounding box center [1555, 153] width 15 height 15
click at [1488, 256] on link "View LOCs on the same policy" at bounding box center [1482, 253] width 161 height 25
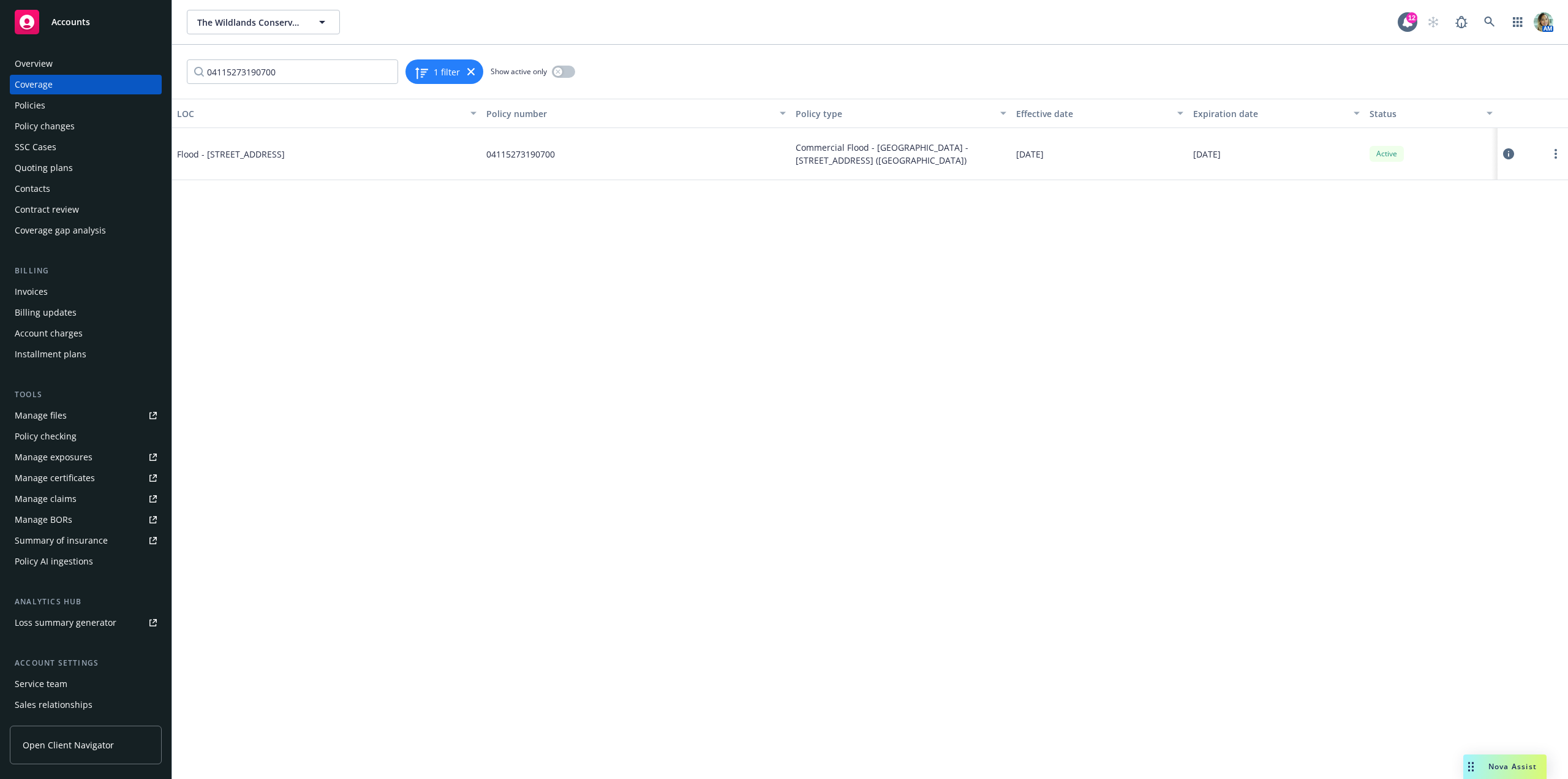
click at [71, 109] on div "Policies" at bounding box center [85, 105] width 142 height 20
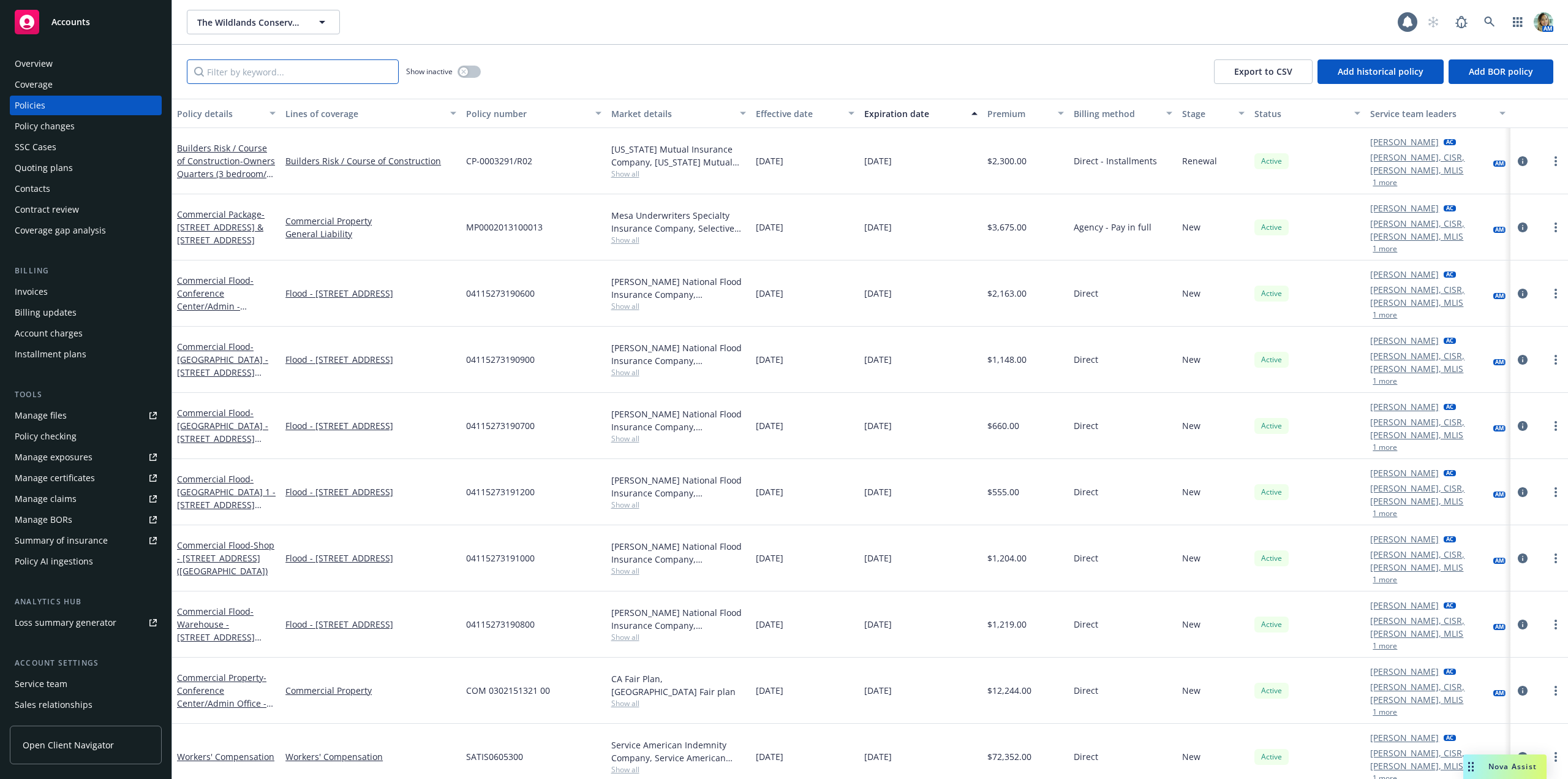
click at [300, 76] on input "Filter by keyword..." at bounding box center [293, 72] width 212 height 25
paste input "04115273190700"
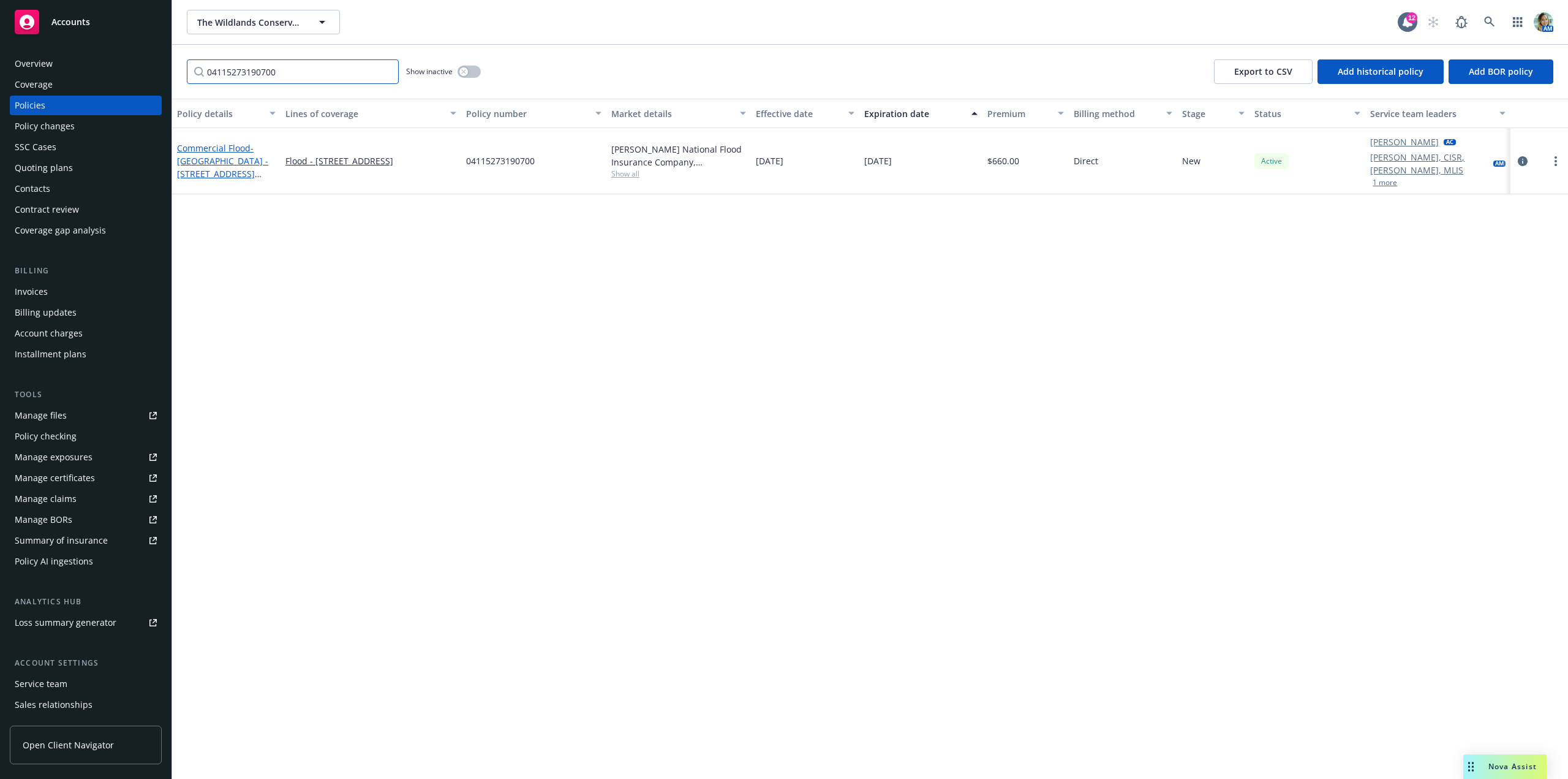
type input "04115273190700"
click at [210, 164] on span "- Bunkhouse - 35351 East Carmel Valley Road, Carmel Valley, CA 93924 (Rana Cree…" at bounding box center [223, 167] width 91 height 50
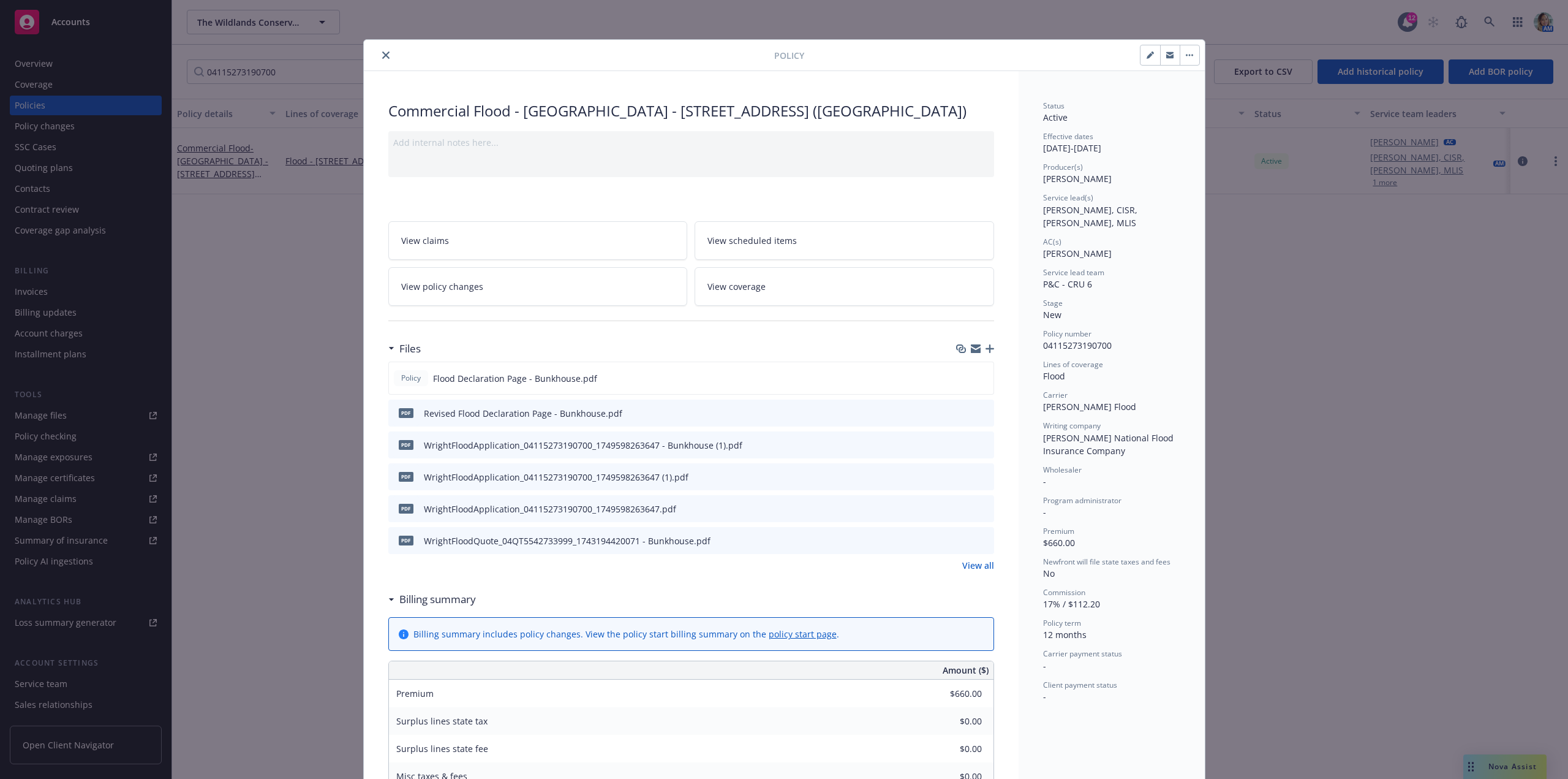
click at [765, 300] on link "View coverage" at bounding box center [844, 286] width 300 height 38
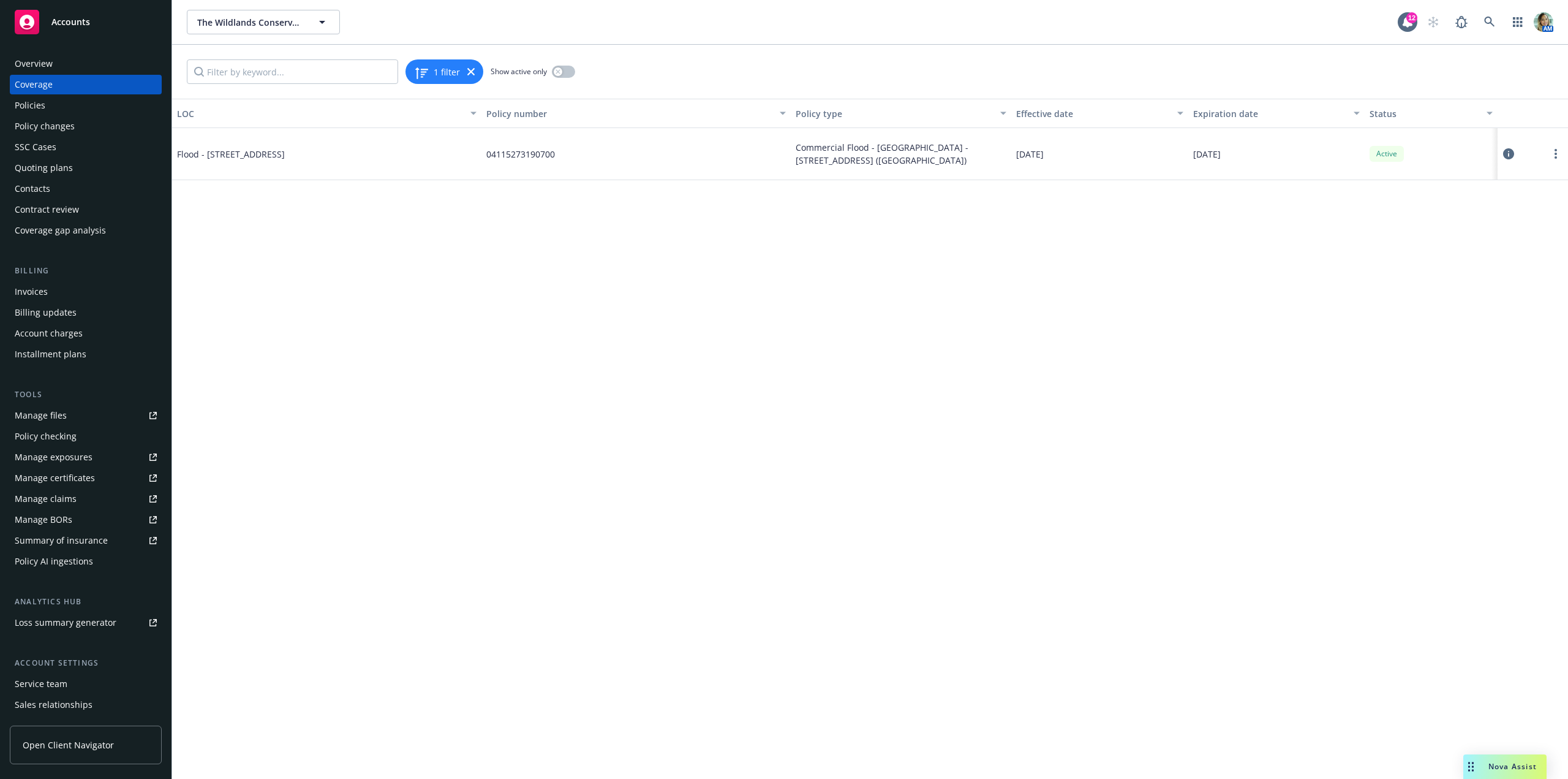
click at [1505, 151] on icon at bounding box center [1508, 153] width 11 height 11
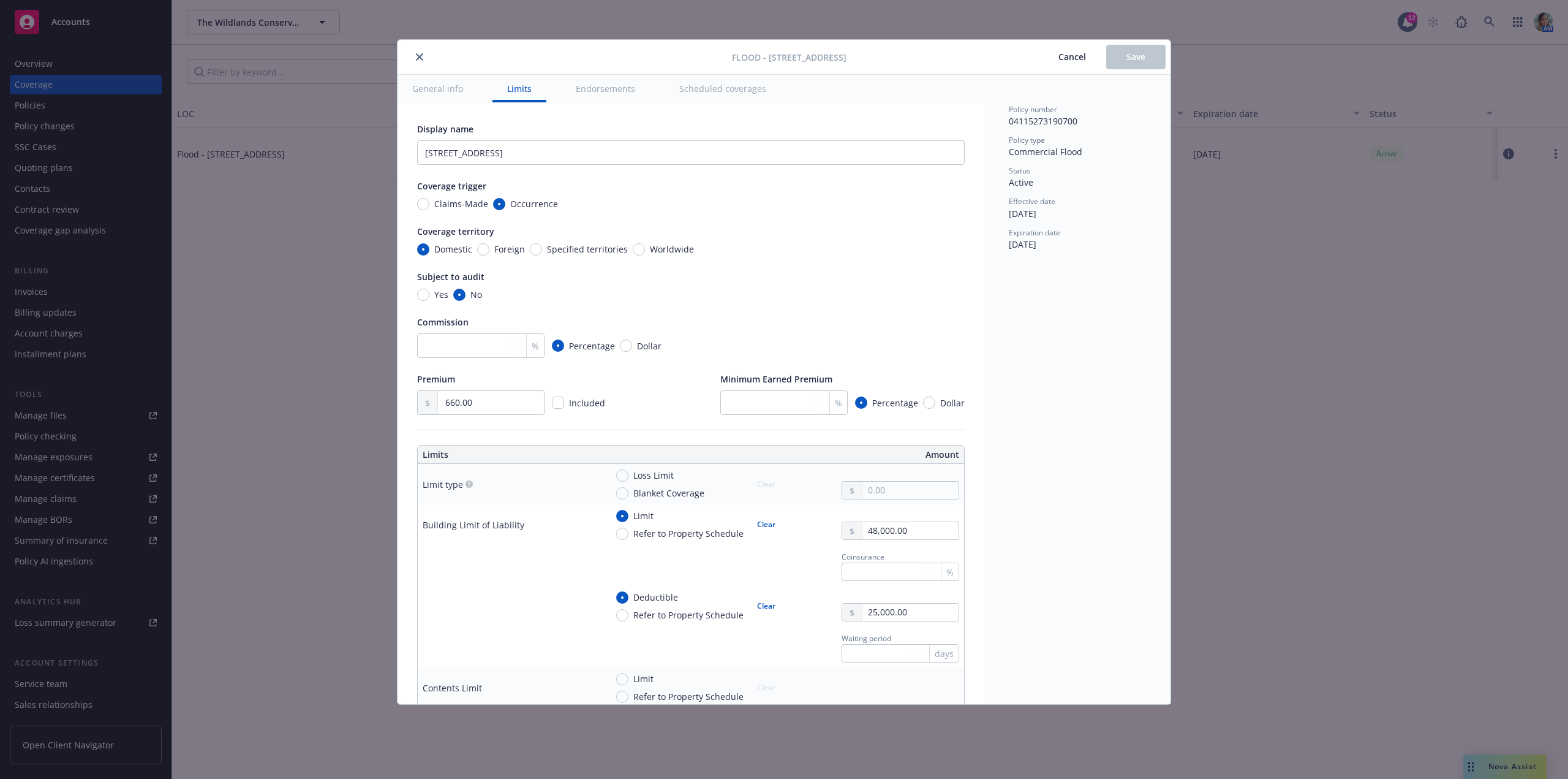
click at [424, 58] on button "close" at bounding box center [419, 57] width 15 height 15
